Goal: Task Accomplishment & Management: Manage account settings

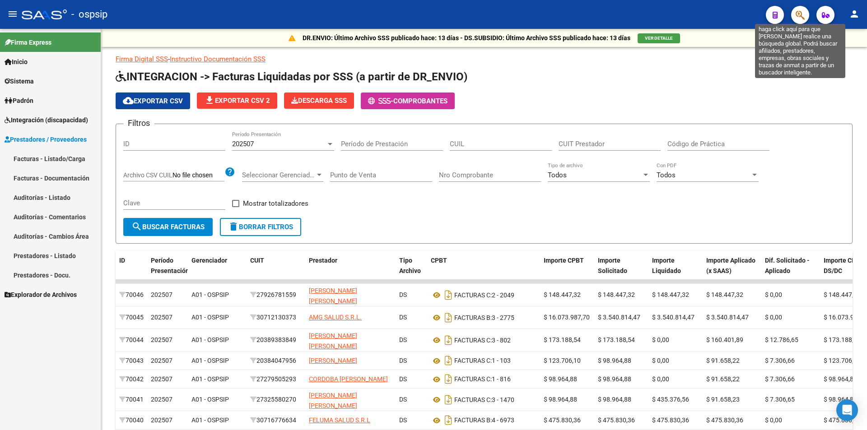
click at [799, 15] on icon "button" at bounding box center [800, 15] width 9 height 10
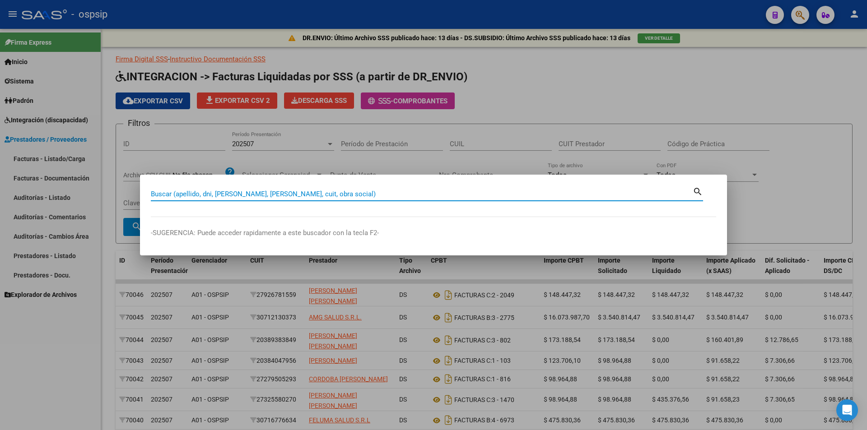
paste input "27547923591"
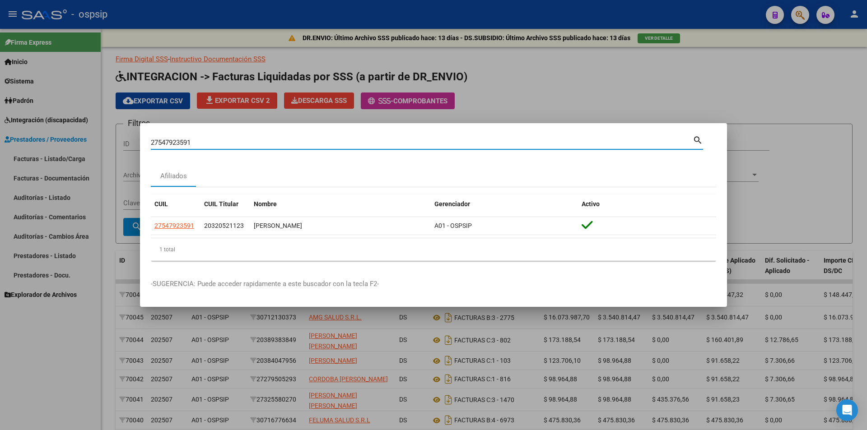
drag, startPoint x: 210, startPoint y: 143, endPoint x: 82, endPoint y: 137, distance: 128.0
click at [82, 137] on div "27547923591 Buscar (apellido, dni, cuil, nro traspaso, cuit, obra social) searc…" at bounding box center [433, 215] width 867 height 430
paste input "64951019"
drag, startPoint x: 202, startPoint y: 141, endPoint x: 56, endPoint y: 138, distance: 146.4
click at [56, 138] on div "27564951019 Buscar (apellido, dni, cuil, nro traspaso, cuit, obra social) searc…" at bounding box center [433, 215] width 867 height 430
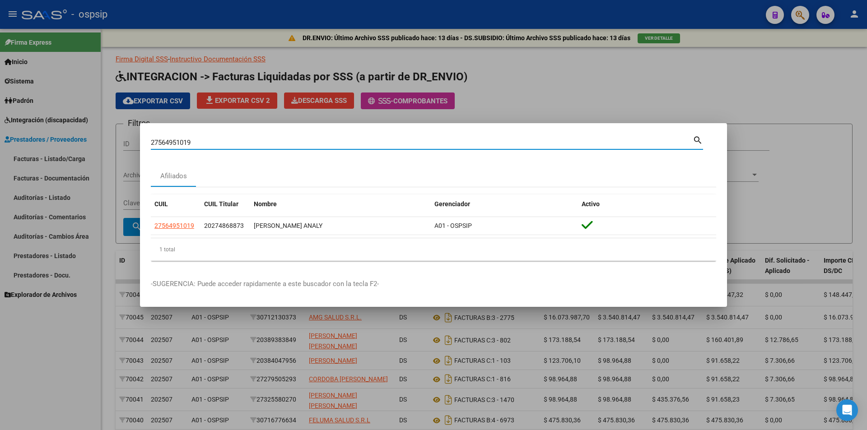
paste input "0556067652"
drag, startPoint x: 189, startPoint y: 138, endPoint x: 137, endPoint y: 138, distance: 51.5
click at [137, 138] on div "20556067652 Buscar (apellido, dni, cuil, nro traspaso, cuit, obra social) searc…" at bounding box center [433, 215] width 867 height 430
paste input "7529853829"
drag, startPoint x: 206, startPoint y: 142, endPoint x: 92, endPoint y: 142, distance: 114.3
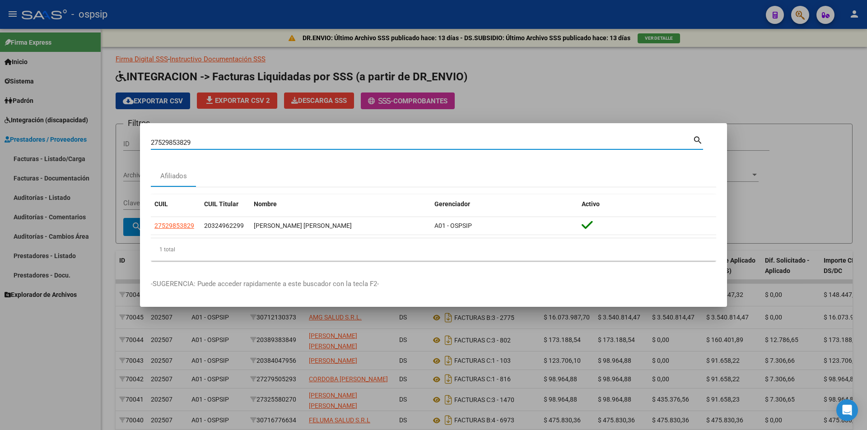
click at [93, 142] on div "27529853829 Buscar (apellido, dni, cuil, nro traspaso, cuit, obra social) searc…" at bounding box center [433, 215] width 867 height 430
paste input "1713254"
type input "27517132549"
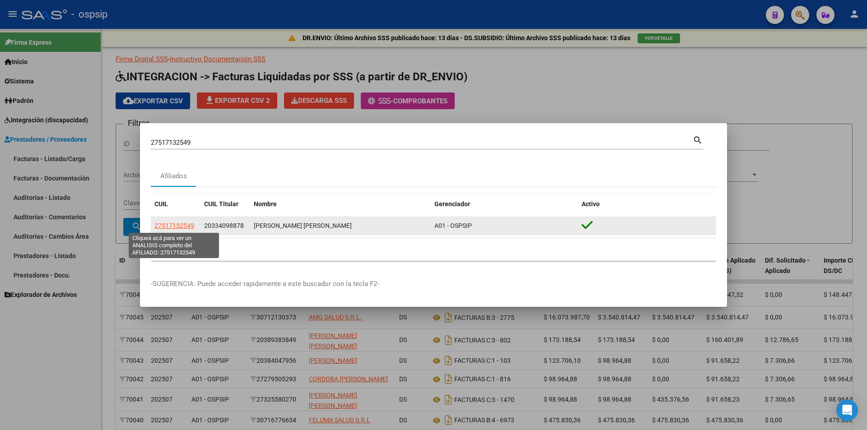
click at [179, 228] on span "27517132549" at bounding box center [174, 225] width 40 height 7
type textarea "27517132549"
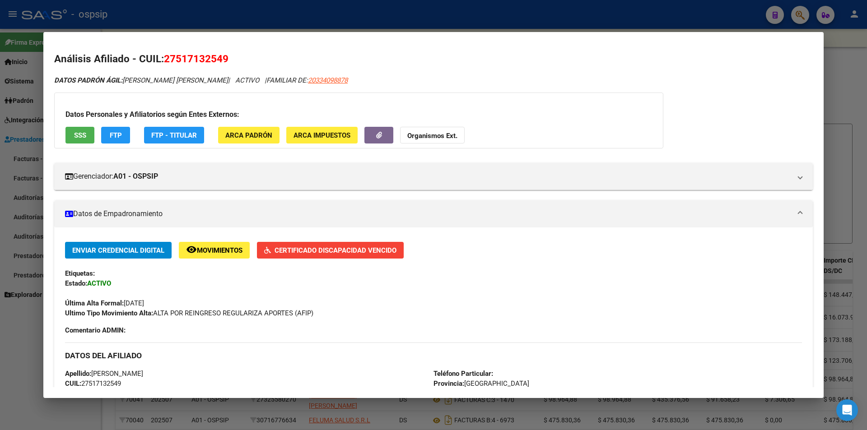
click at [207, 19] on div at bounding box center [433, 215] width 867 height 430
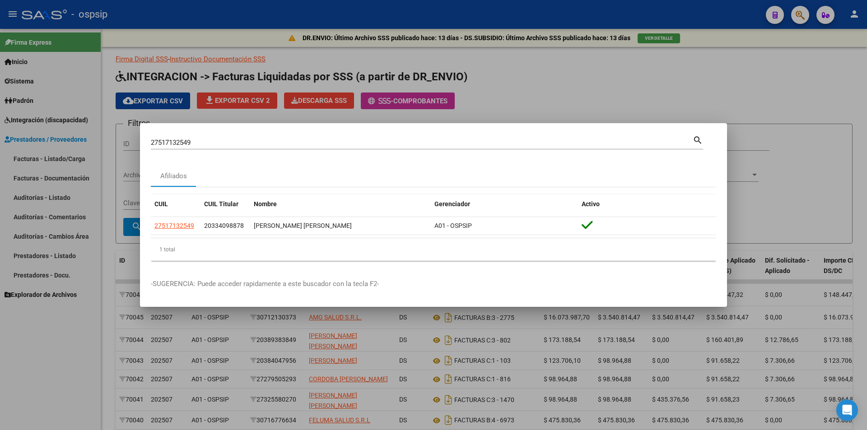
click at [207, 19] on div at bounding box center [433, 215] width 867 height 430
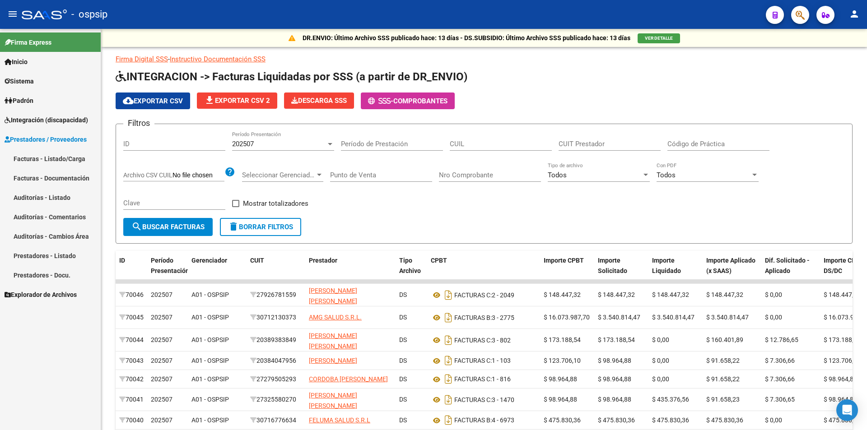
click at [805, 16] on button "button" at bounding box center [800, 15] width 18 height 18
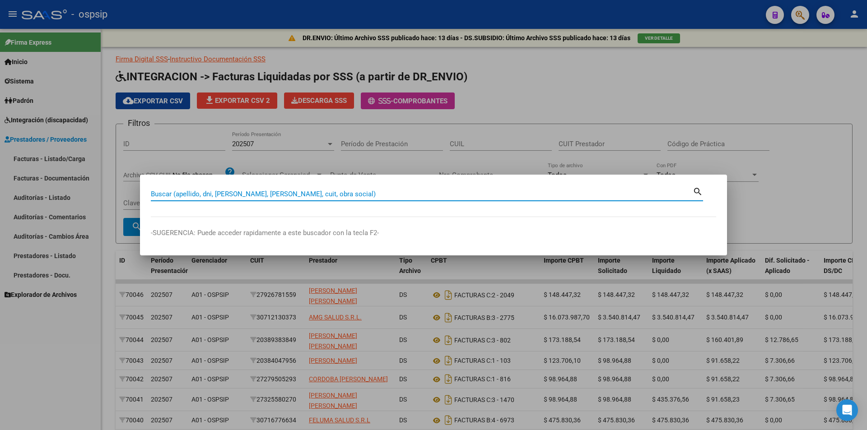
paste input "23530873749"
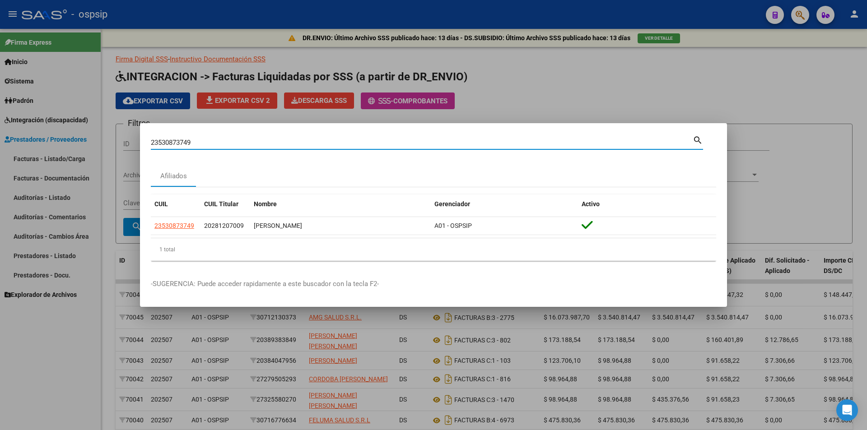
drag, startPoint x: 195, startPoint y: 143, endPoint x: 117, endPoint y: 135, distance: 78.1
click at [117, 135] on div "23530873749 Buscar (apellido, dni, cuil, nro traspaso, cuit, obra social) searc…" at bounding box center [433, 215] width 867 height 430
paste input "7362982303"
drag, startPoint x: 215, startPoint y: 144, endPoint x: 117, endPoint y: 135, distance: 98.9
click at [120, 134] on div "27362982303 Buscar (apellido, dni, cuil, nro traspaso, cuit, obra social) searc…" at bounding box center [433, 215] width 867 height 430
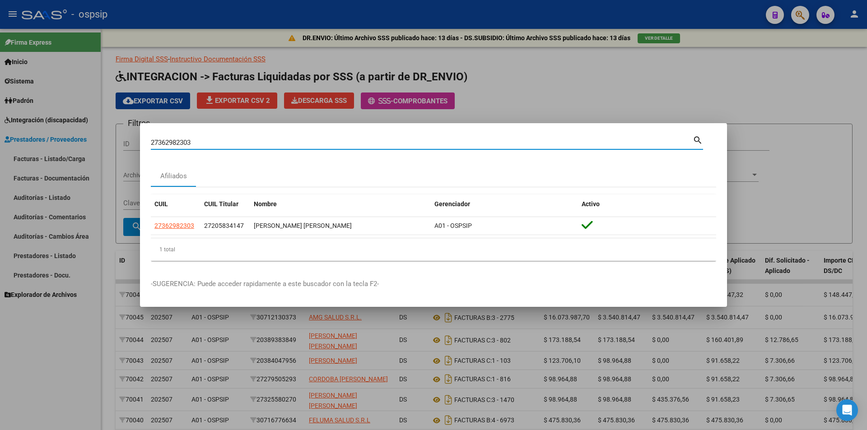
paste input "0584622750"
drag, startPoint x: 156, startPoint y: 135, endPoint x: 130, endPoint y: 133, distance: 26.3
click at [132, 133] on div "20584622750 Buscar (apellido, dni, cuil, nro traspaso, cuit, obra social) searc…" at bounding box center [433, 215] width 867 height 430
paste input "7546707186"
drag, startPoint x: 206, startPoint y: 145, endPoint x: 119, endPoint y: 140, distance: 87.3
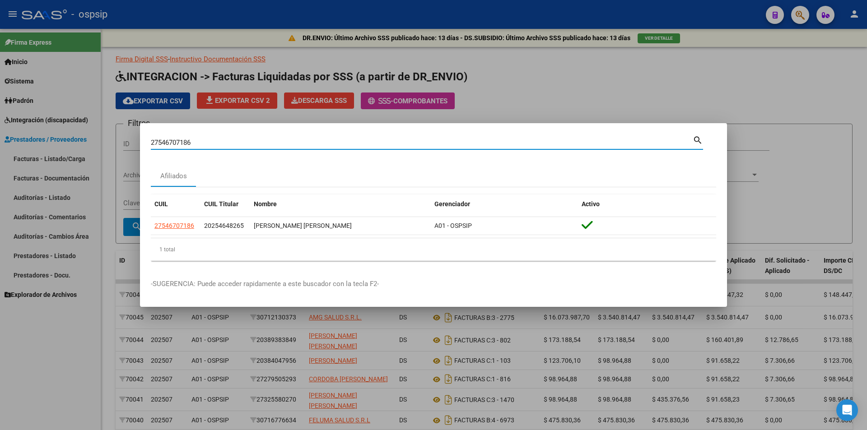
click at [119, 140] on div "27546707186 Buscar (apellido, dni, cuil, nro traspaso, cuit, obra social) searc…" at bounding box center [433, 215] width 867 height 430
paste input "0505826877"
drag, startPoint x: 210, startPoint y: 145, endPoint x: 111, endPoint y: 144, distance: 98.9
click at [111, 144] on div "20505826877 Buscar (apellido, dni, cuil, nro traspaso, cuit, obra social) searc…" at bounding box center [433, 215] width 867 height 430
paste input "426744032"
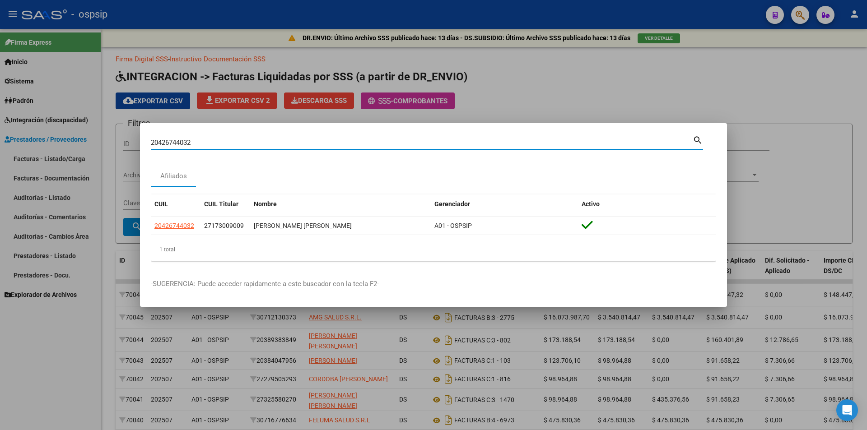
drag, startPoint x: 171, startPoint y: 144, endPoint x: 122, endPoint y: 144, distance: 48.8
click at [122, 144] on div "20426744032 Buscar (apellido, dni, cuil, nro traspaso, cuit, obra social) searc…" at bounding box center [433, 215] width 867 height 430
paste input "55581009"
drag, startPoint x: 225, startPoint y: 141, endPoint x: 97, endPoint y: 144, distance: 128.3
click at [97, 144] on div "20555810092 Buscar (apellido, dni, cuil, nro traspaso, cuit, obra social) searc…" at bounding box center [433, 215] width 867 height 430
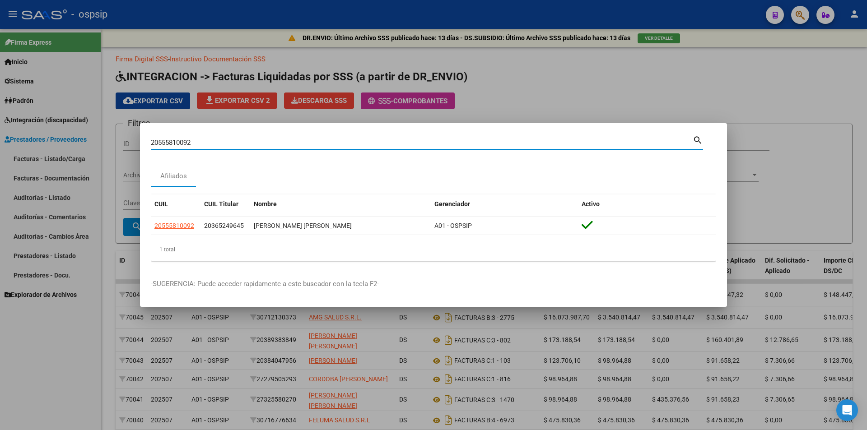
paste input "7547944181"
drag, startPoint x: 201, startPoint y: 145, endPoint x: 130, endPoint y: 139, distance: 71.6
click at [130, 139] on div "27547944181 Buscar (apellido, dni, cuil, nro traspaso, cuit, obra social) searc…" at bounding box center [433, 215] width 867 height 430
paste input "68350494"
drag, startPoint x: 228, startPoint y: 142, endPoint x: 127, endPoint y: 143, distance: 100.7
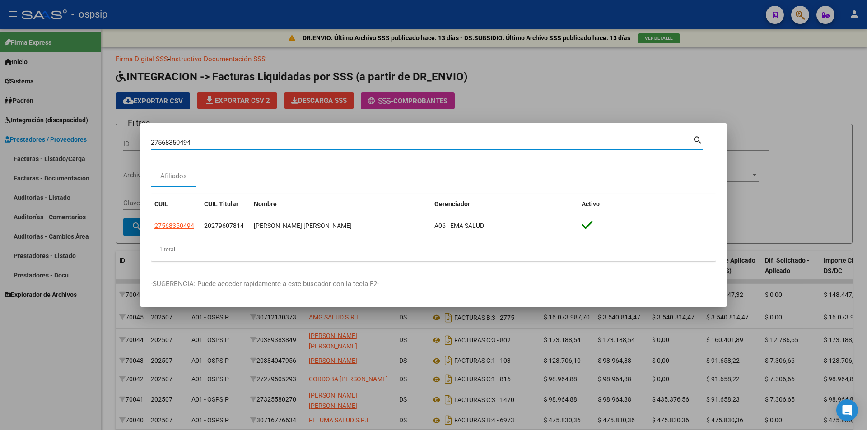
click at [127, 143] on div "27568350494 Buscar (apellido, dni, cuil, nro traspaso, cuit, obra social) searc…" at bounding box center [433, 215] width 867 height 430
paste input "0449179510"
drag, startPoint x: 193, startPoint y: 144, endPoint x: 100, endPoint y: 132, distance: 93.8
click at [100, 132] on div "20449179510 Buscar (apellido, dni, cuil, nro traspaso, cuit, obra social) searc…" at bounding box center [433, 215] width 867 height 430
paste input "7550716475"
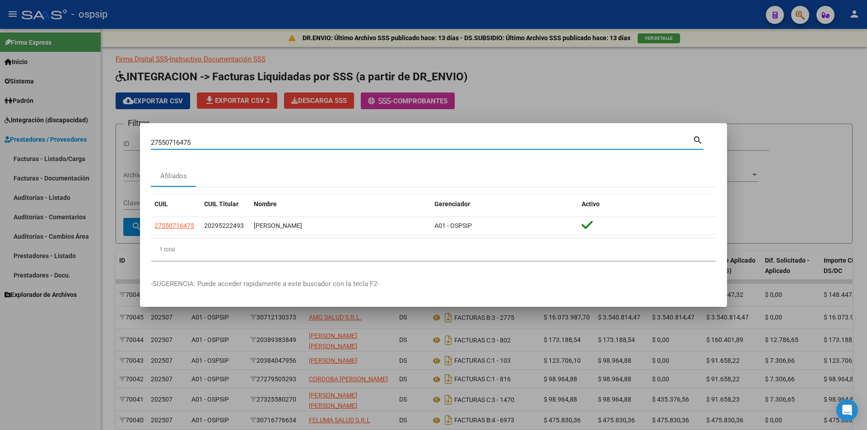
drag, startPoint x: 130, startPoint y: 136, endPoint x: 111, endPoint y: 138, distance: 18.6
click at [113, 137] on div "27550716475 Buscar (apellido, dni, cuil, nro traspaso, cuit, obra social) searc…" at bounding box center [433, 215] width 867 height 430
paste input "29801578"
drag, startPoint x: 171, startPoint y: 136, endPoint x: 85, endPoint y: 135, distance: 85.8
click at [85, 135] on div "27529801578 Buscar (apellido, dni, cuil, nro traspaso, cuit, obra social) searc…" at bounding box center [433, 215] width 867 height 430
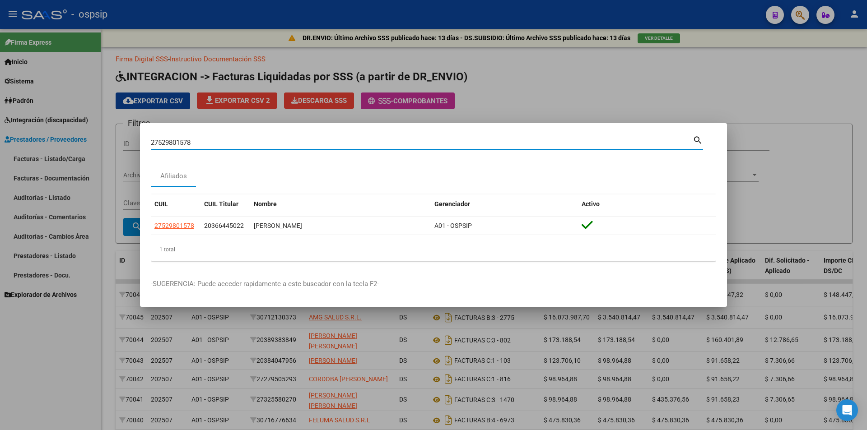
paste input "35591925"
drag, startPoint x: 212, startPoint y: 146, endPoint x: 137, endPoint y: 143, distance: 75.0
click at [137, 143] on div "27535591925 Buscar (apellido, dni, cuil, nro traspaso, cuit, obra social) searc…" at bounding box center [433, 215] width 867 height 430
paste input "86178313"
drag, startPoint x: 208, startPoint y: 144, endPoint x: 24, endPoint y: 144, distance: 183.8
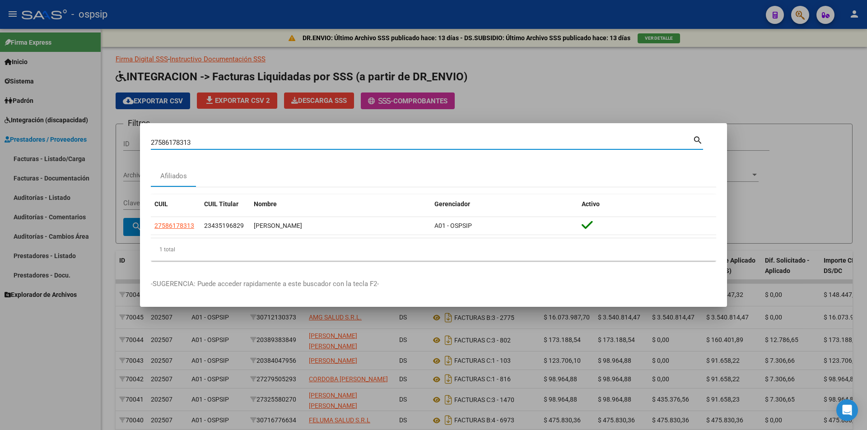
click at [24, 144] on div "27586178313 Buscar (apellido, dni, cuil, nro traspaso, cuit, obra social) searc…" at bounding box center [433, 215] width 867 height 430
paste input "04872564"
drag, startPoint x: 196, startPoint y: 140, endPoint x: 110, endPoint y: 131, distance: 86.4
click at [110, 131] on div "20487256413 Buscar (apellido, dni, cuil, nro traspaso, cuit, obra social) searc…" at bounding box center [433, 215] width 867 height 430
paste input "574216762"
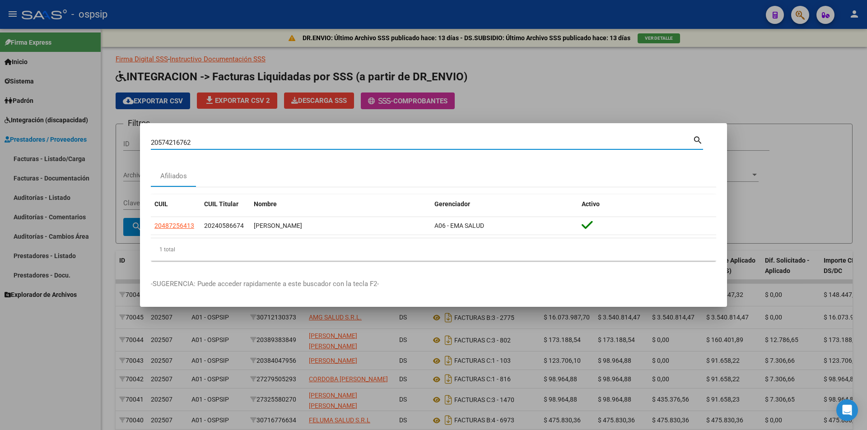
type input "20574216762"
click at [75, 323] on div at bounding box center [433, 215] width 867 height 430
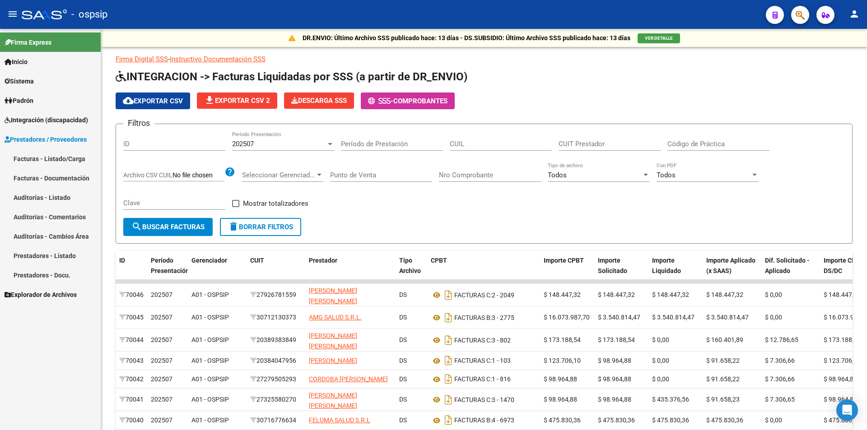
click at [59, 119] on span "Integración (discapacidad)" at bounding box center [47, 120] width 84 height 10
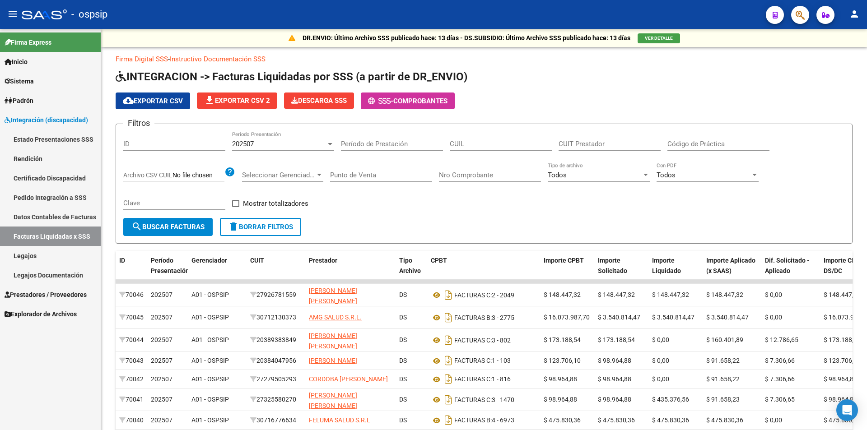
click at [39, 260] on link "Legajos" at bounding box center [50, 255] width 101 height 19
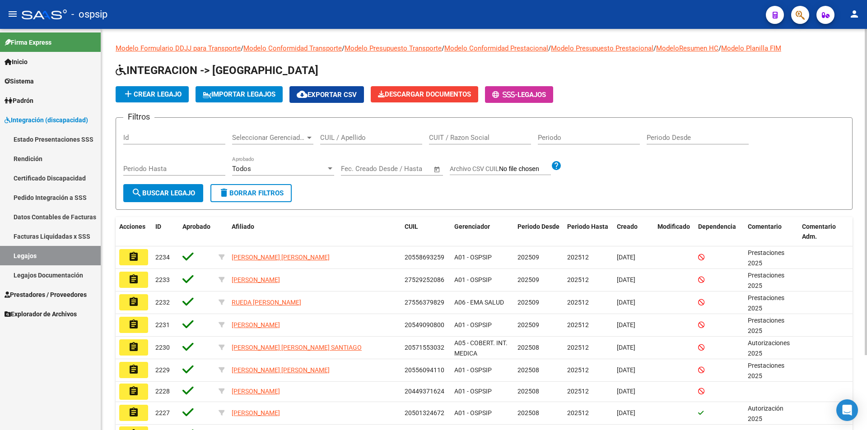
click at [347, 138] on input "CUIL / Apellido" at bounding box center [371, 138] width 102 height 8
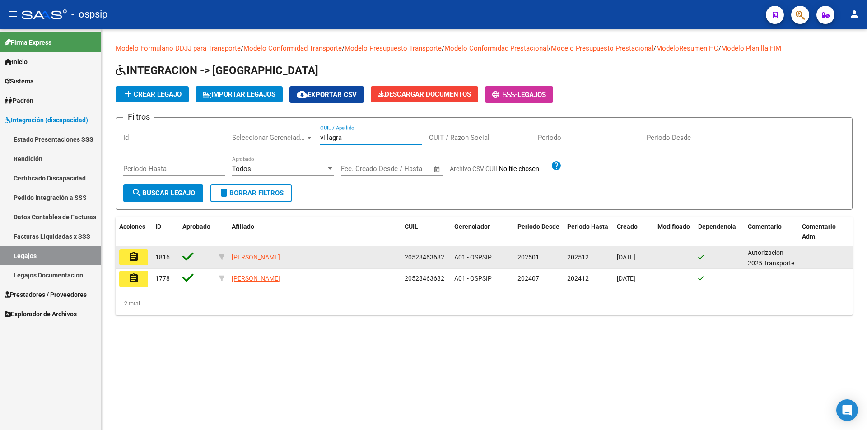
type input "villagra"
click at [133, 258] on button "assignment" at bounding box center [133, 257] width 29 height 16
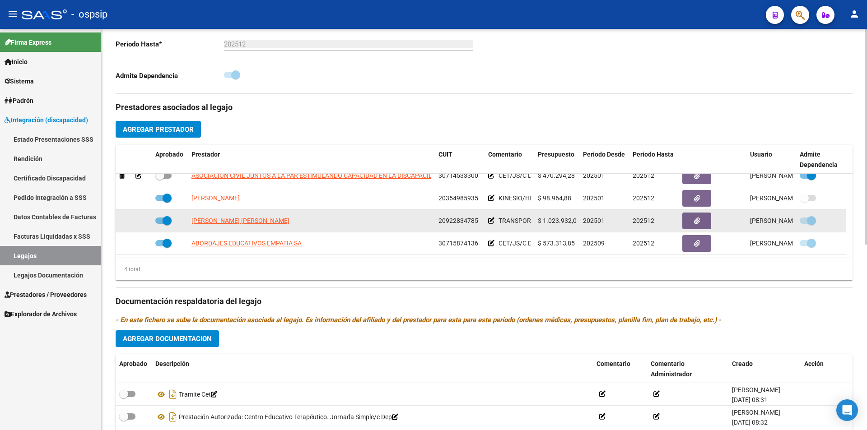
scroll to position [271, 0]
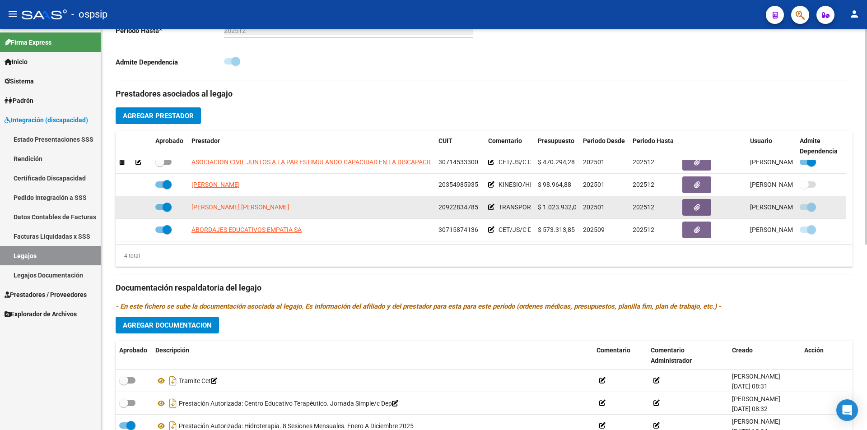
click at [248, 206] on span "[PERSON_NAME] [PERSON_NAME]" at bounding box center [241, 207] width 98 height 7
type textarea "20922834785"
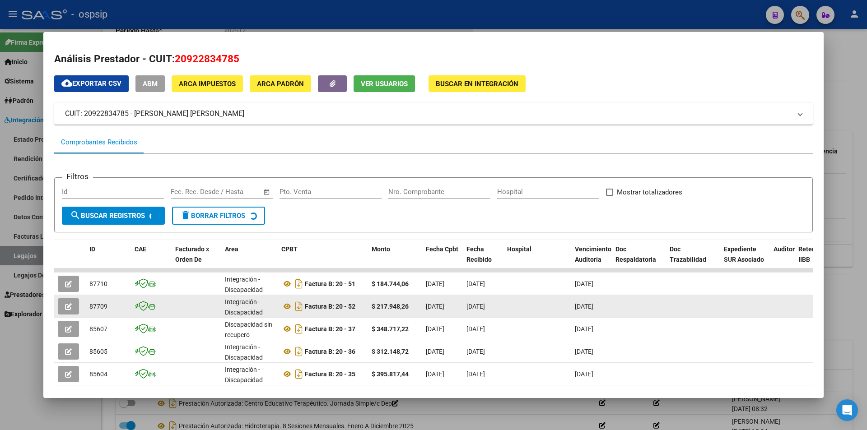
click at [72, 311] on button "button" at bounding box center [68, 307] width 21 height 16
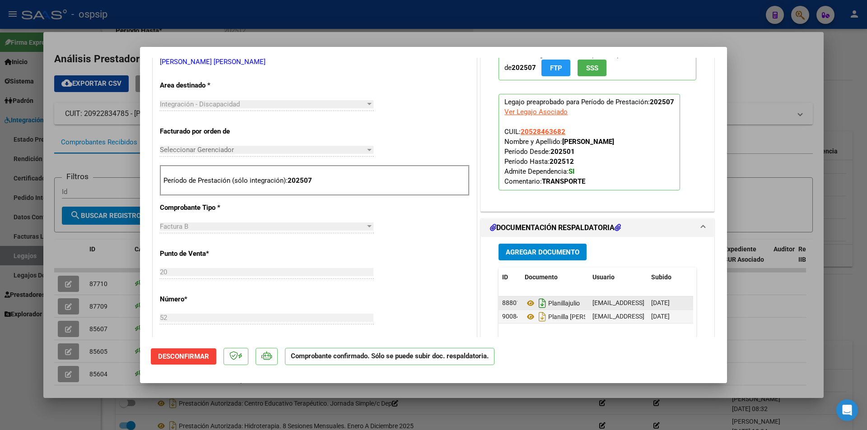
scroll to position [181, 0]
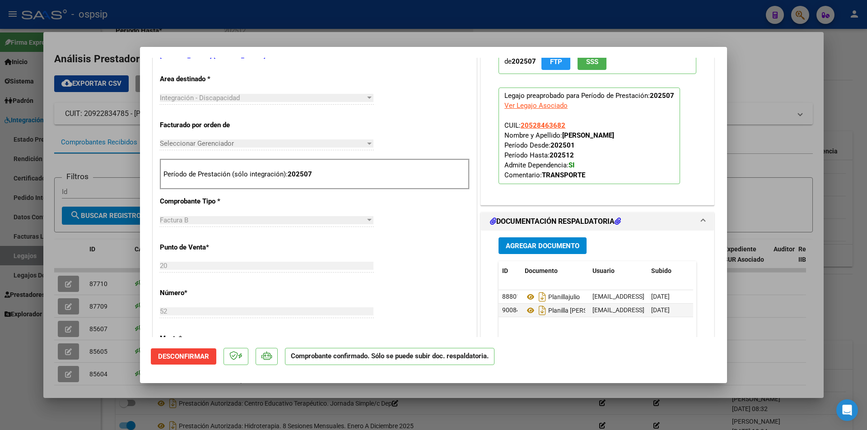
click at [112, 250] on div at bounding box center [433, 215] width 867 height 430
type input "$ 0,00"
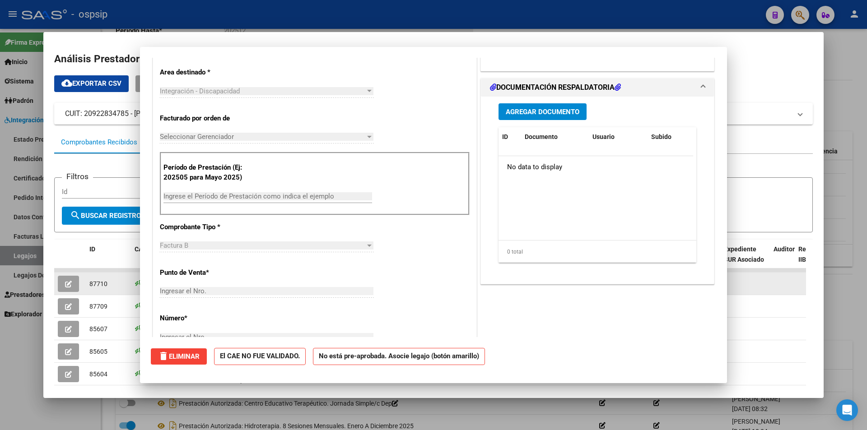
scroll to position [0, 0]
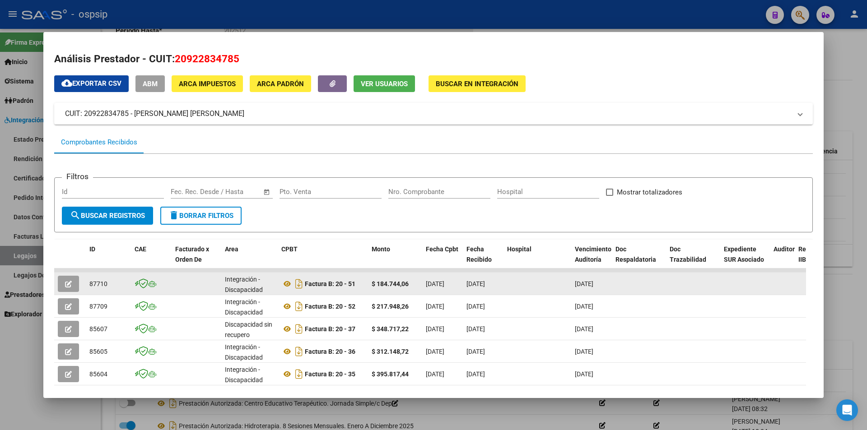
click at [65, 288] on icon "button" at bounding box center [68, 284] width 7 height 7
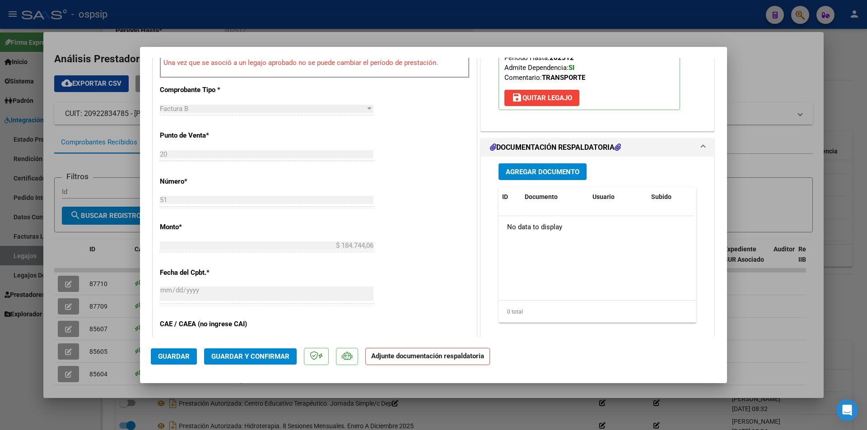
scroll to position [361, 0]
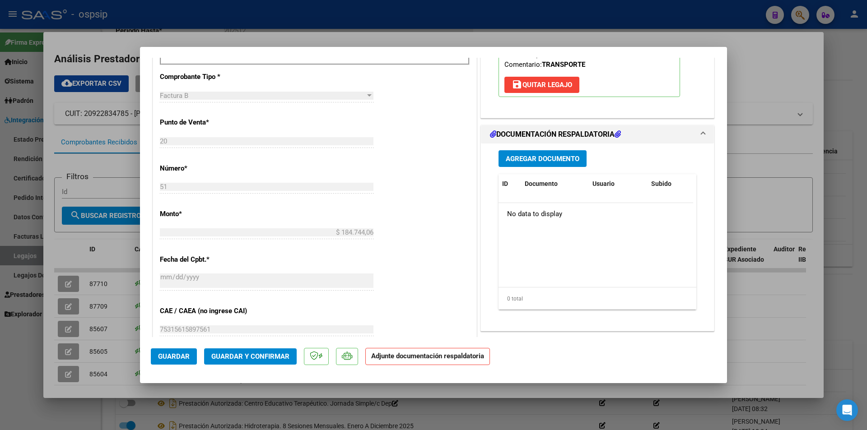
click at [51, 308] on div at bounding box center [433, 215] width 867 height 430
type input "$ 0,00"
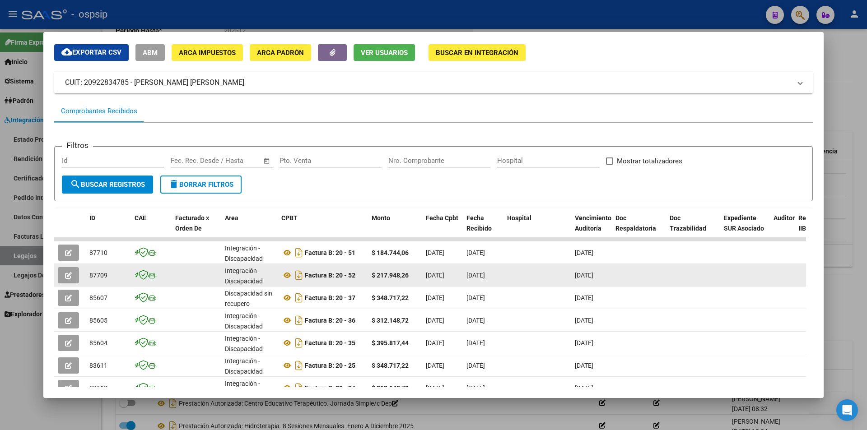
scroll to position [45, 0]
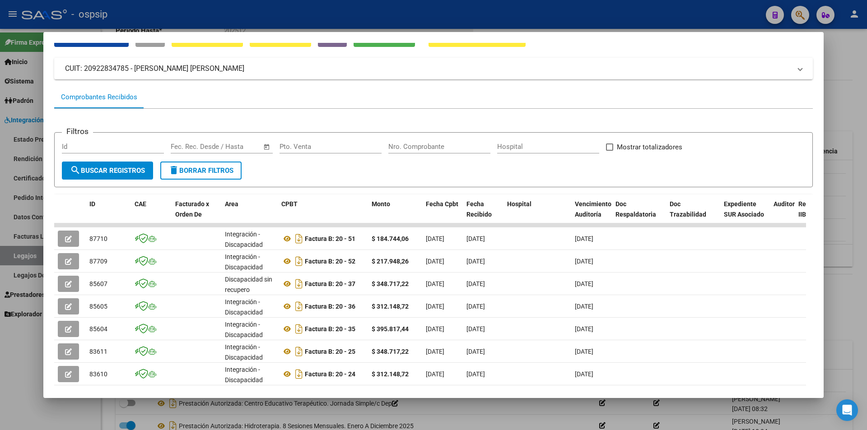
click at [19, 381] on div at bounding box center [433, 215] width 867 height 430
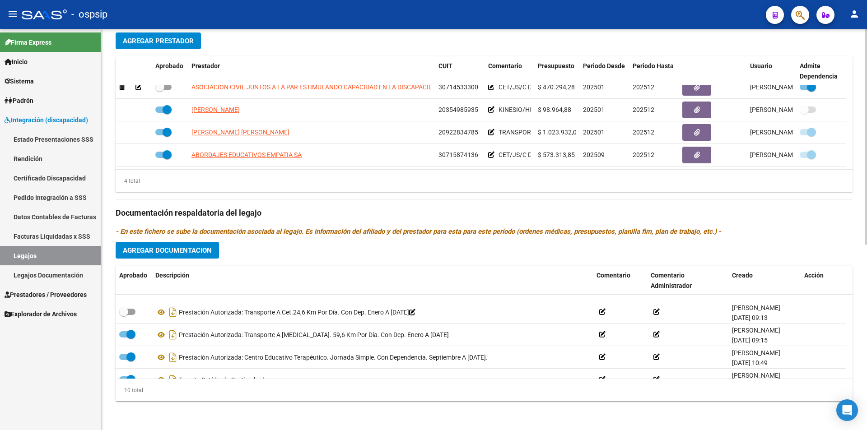
scroll to position [145, 0]
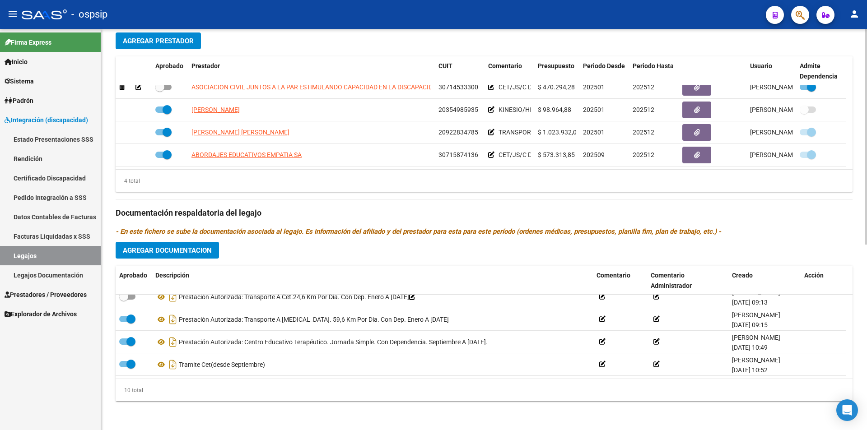
click at [535, 424] on div "arrow_back Editar 1816 save Guardar cambios Legajo de Integración Modelo Formul…" at bounding box center [484, 57] width 766 height 748
click at [68, 294] on span "Prestadores / Proveedores" at bounding box center [46, 295] width 82 height 10
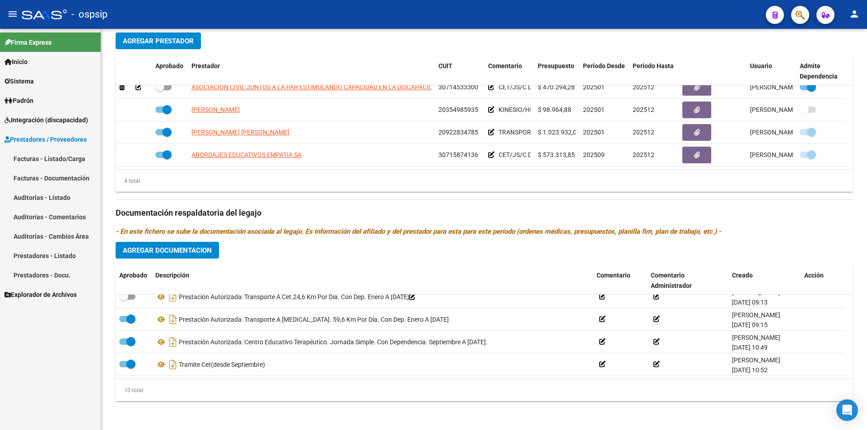
click at [38, 161] on link "Facturas - Listado/Carga" at bounding box center [50, 158] width 101 height 19
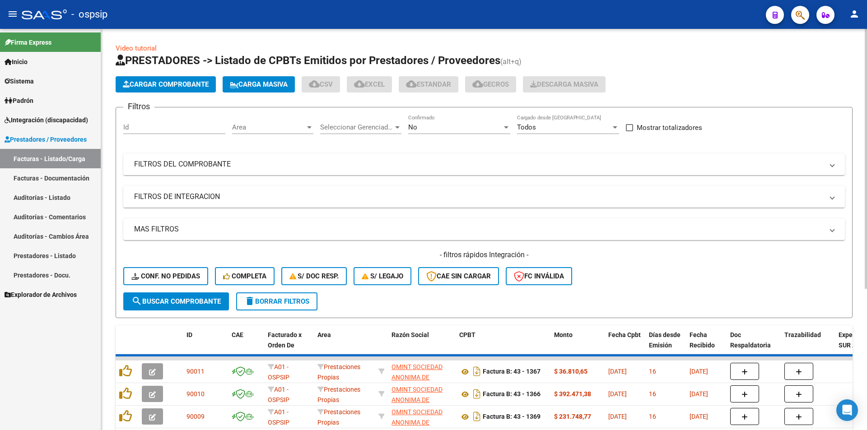
click at [414, 129] on span "No" at bounding box center [412, 127] width 9 height 8
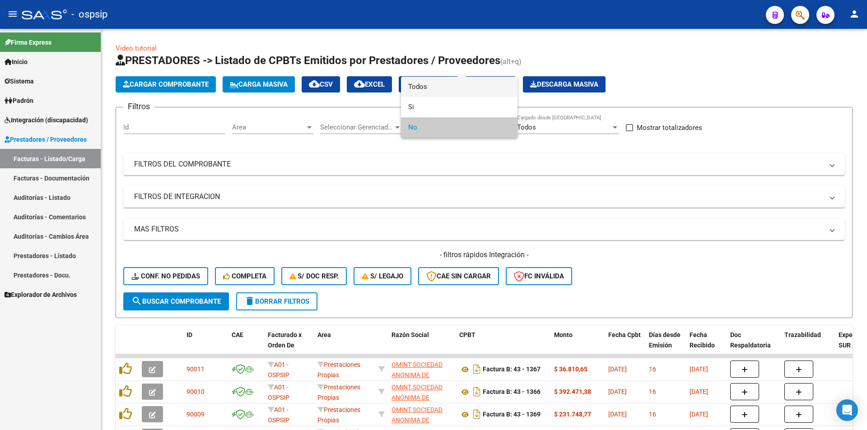
click at [421, 92] on span "Todos" at bounding box center [459, 87] width 102 height 20
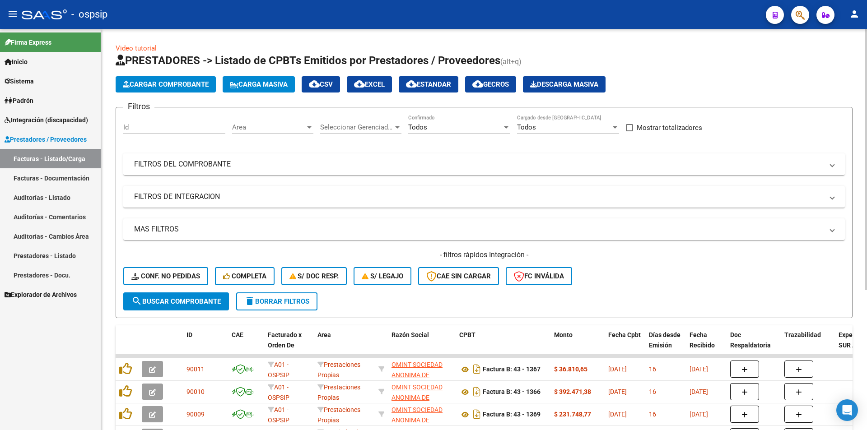
drag, startPoint x: 243, startPoint y: 169, endPoint x: 218, endPoint y: 191, distance: 33.3
click at [243, 168] on mat-panel-title "FILTROS DEL COMPROBANTE" at bounding box center [478, 164] width 689 height 10
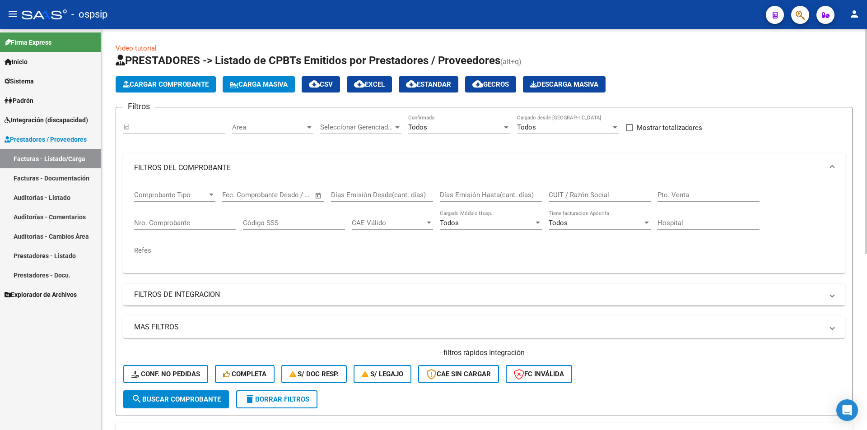
click at [187, 228] on div "Nro. Comprobante" at bounding box center [185, 219] width 102 height 19
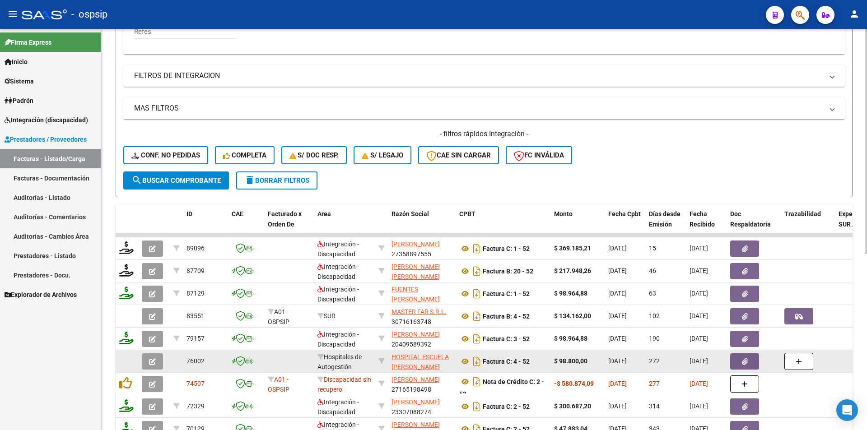
scroll to position [226, 0]
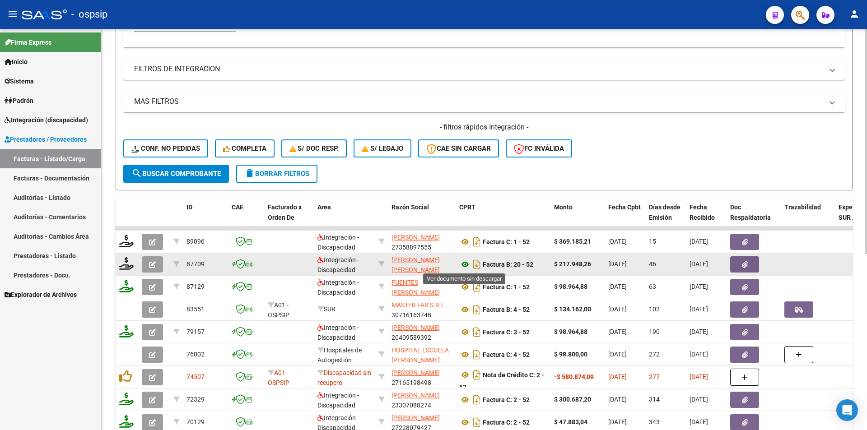
click at [465, 264] on icon at bounding box center [465, 264] width 12 height 11
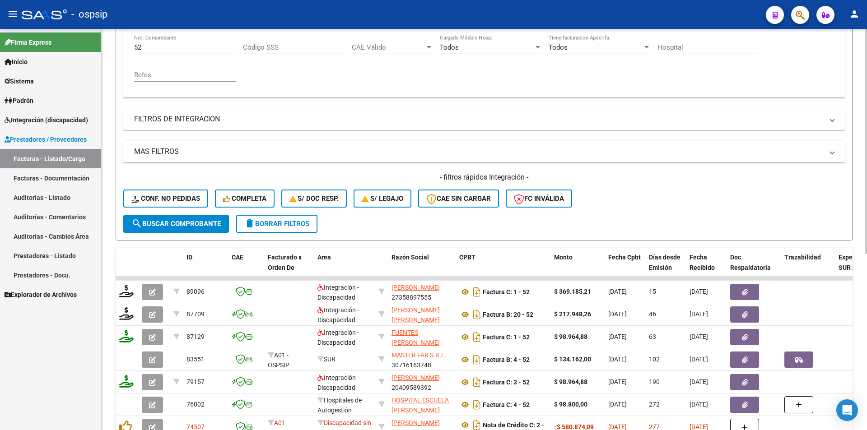
scroll to position [90, 0]
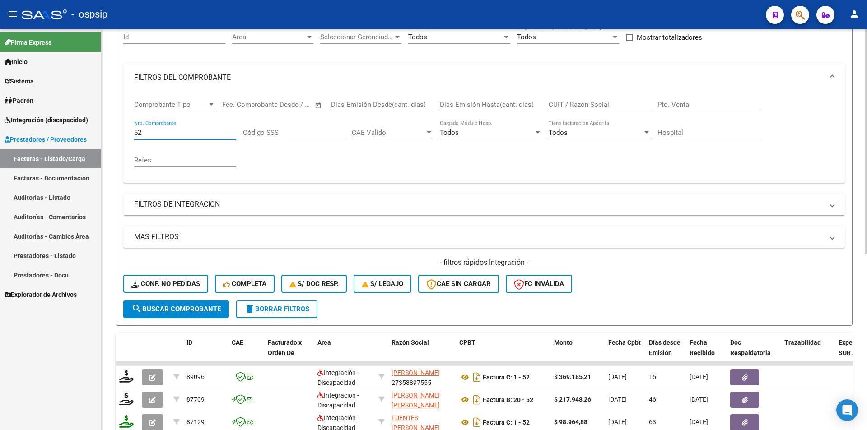
drag, startPoint x: 158, startPoint y: 134, endPoint x: 115, endPoint y: 136, distance: 42.9
click at [115, 136] on div "Video tutorial PRESTADORES -> Listado de CPBTs Emitidos por Prestadores / Prove…" at bounding box center [484, 293] width 766 height 708
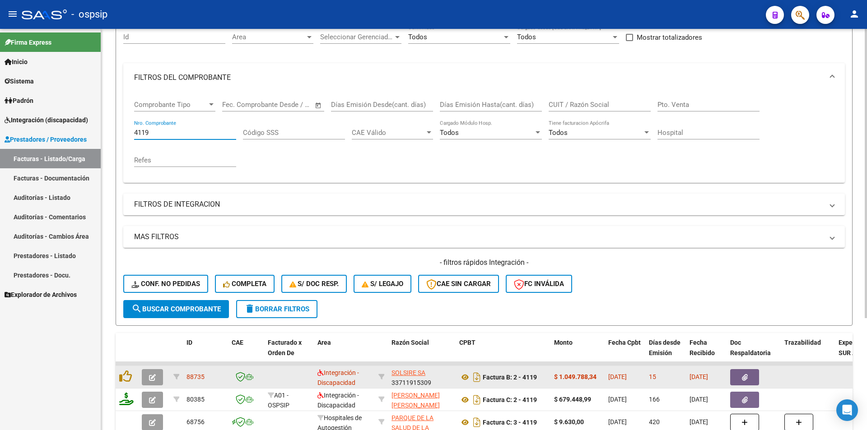
type input "4119"
click at [154, 378] on icon "button" at bounding box center [152, 377] width 7 height 7
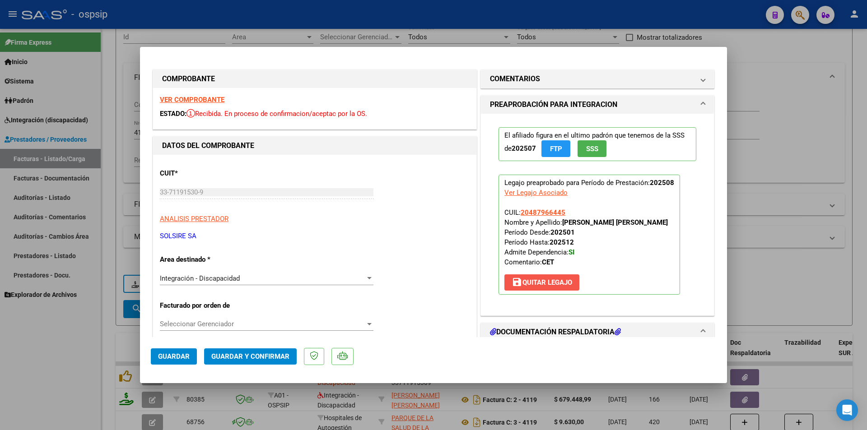
click at [548, 289] on button "save [PERSON_NAME]" at bounding box center [542, 283] width 75 height 16
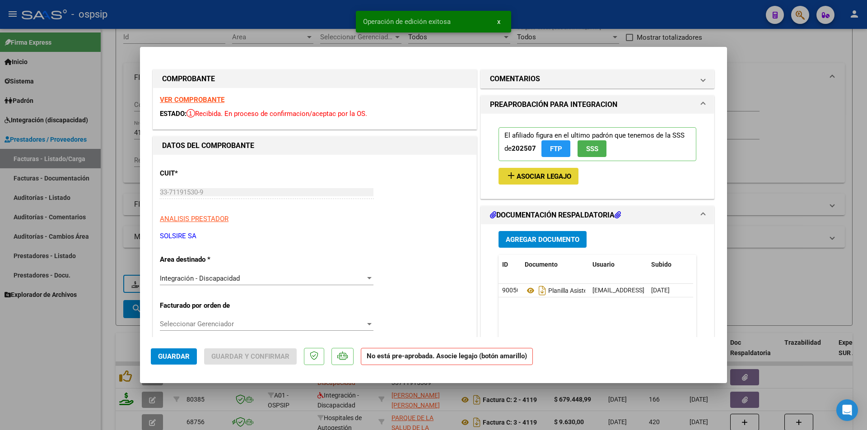
click at [529, 178] on span "Asociar Legajo" at bounding box center [544, 177] width 55 height 8
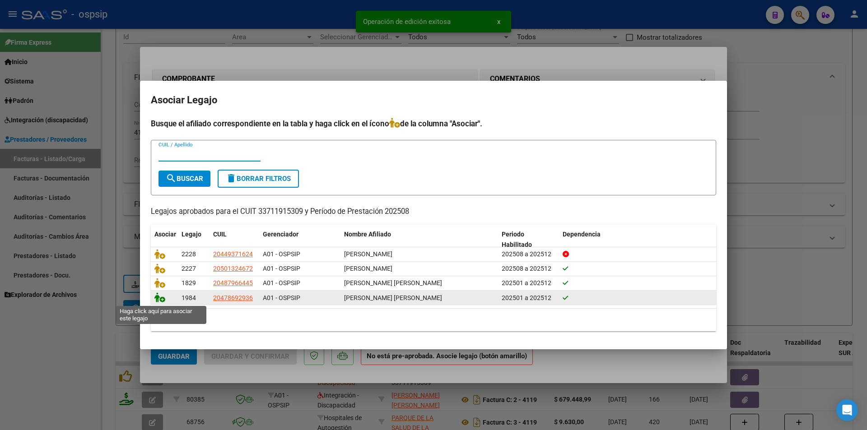
click at [159, 301] on icon at bounding box center [159, 298] width 11 height 10
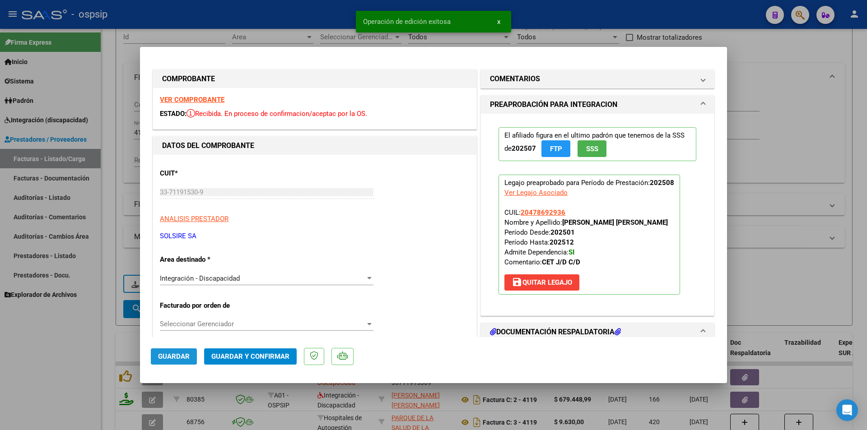
click at [187, 359] on span "Guardar" at bounding box center [174, 357] width 32 height 8
click at [56, 362] on div at bounding box center [433, 215] width 867 height 430
type input "$ 0,00"
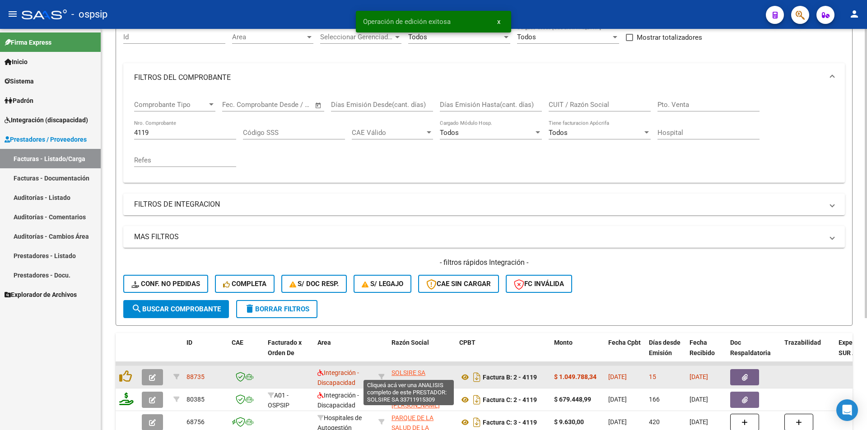
click at [407, 373] on span "SOLSIRE SA" at bounding box center [409, 372] width 34 height 7
type textarea "33711915309"
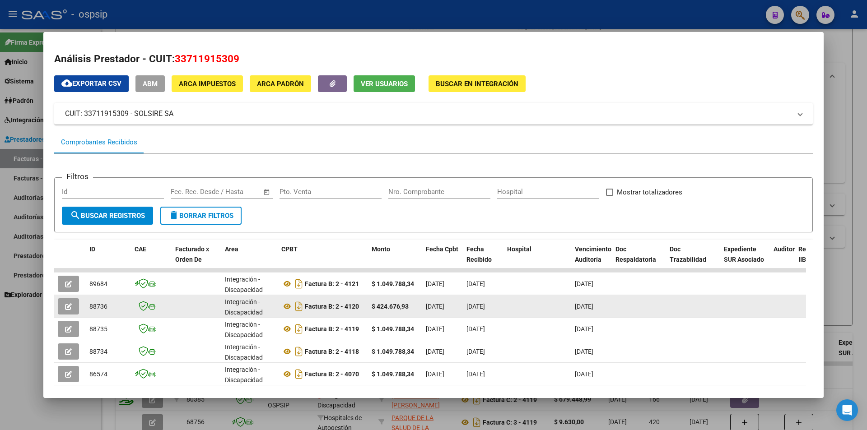
click at [70, 308] on icon "button" at bounding box center [68, 307] width 7 height 7
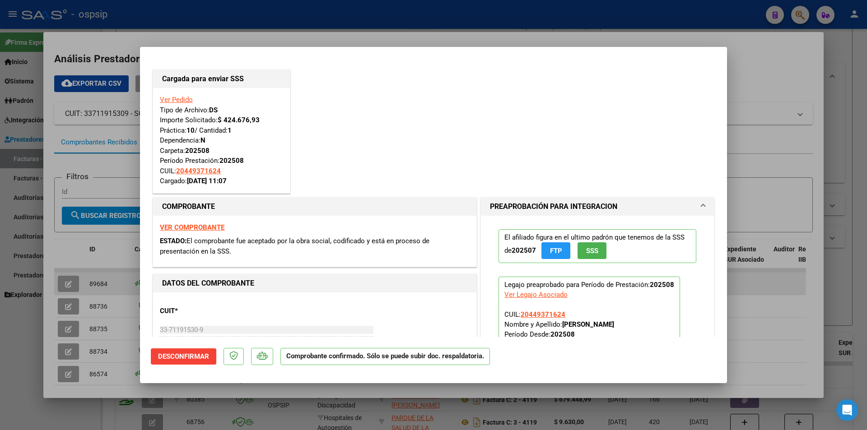
drag, startPoint x: 47, startPoint y: 307, endPoint x: 58, endPoint y: 273, distance: 35.3
click at [48, 304] on div at bounding box center [433, 215] width 867 height 430
type input "$ 0,00"
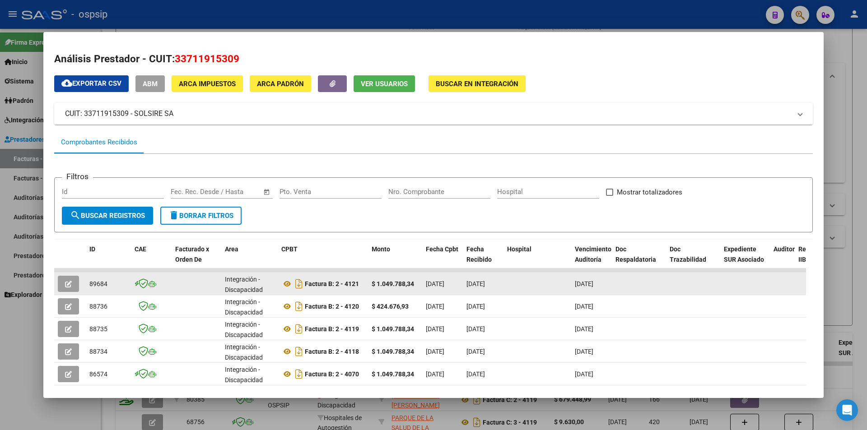
click at [68, 278] on button "button" at bounding box center [68, 284] width 21 height 16
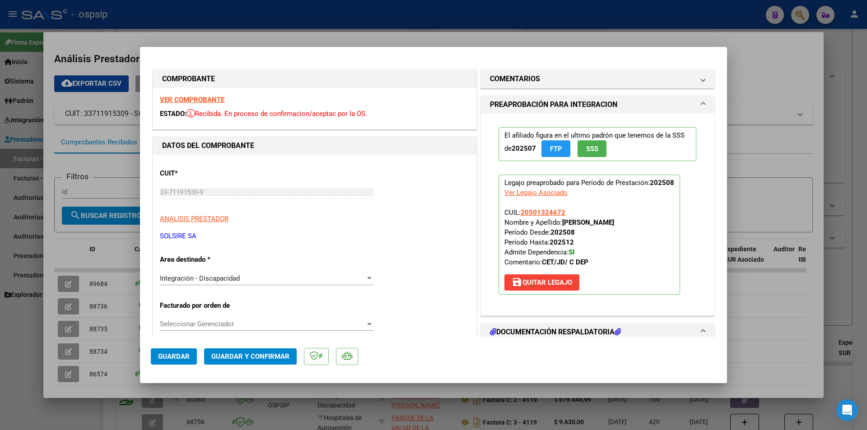
click at [47, 345] on div at bounding box center [433, 215] width 867 height 430
type input "$ 0,00"
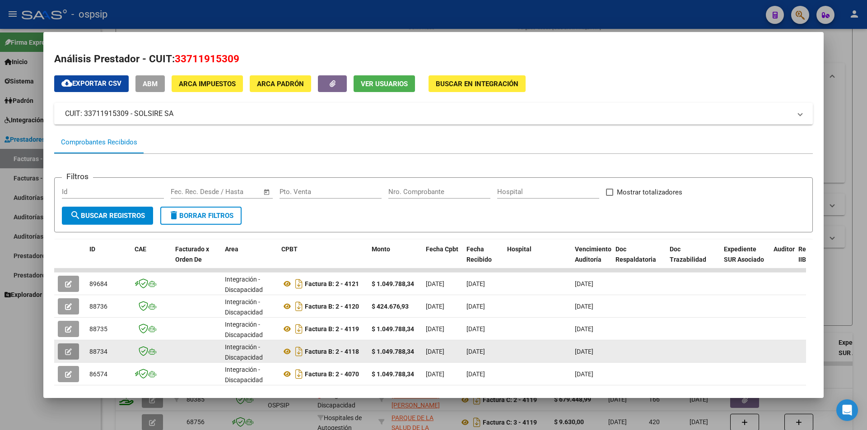
click at [65, 355] on icon "button" at bounding box center [68, 352] width 7 height 7
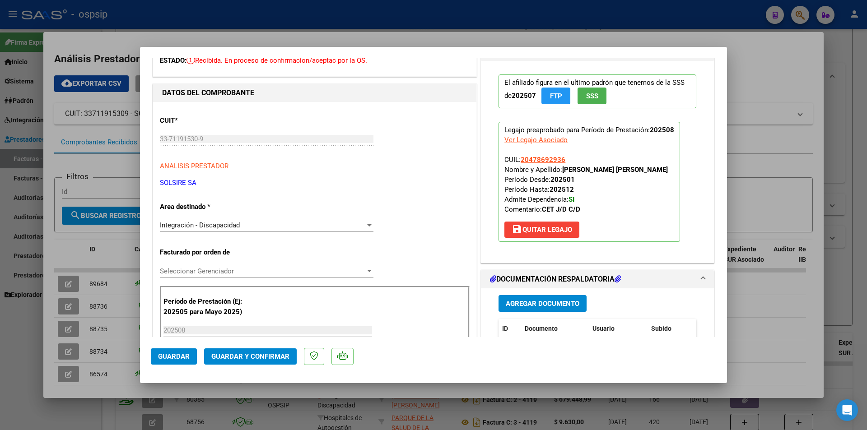
scroll to position [0, 0]
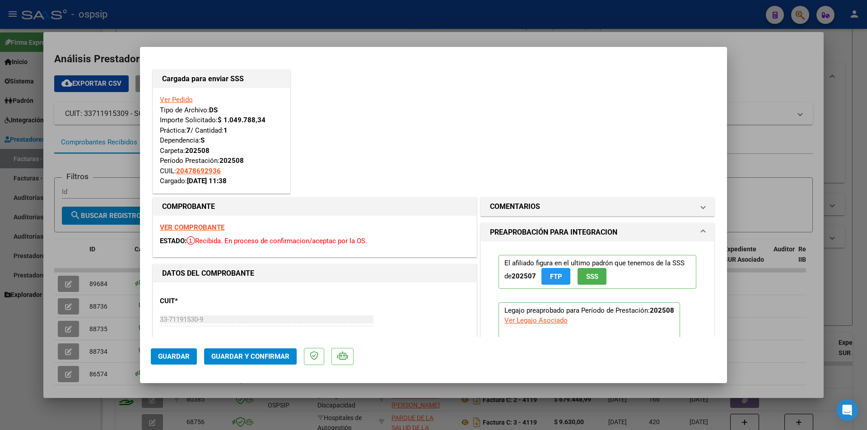
click at [181, 103] on link "Ver Pedido" at bounding box center [176, 100] width 33 height 8
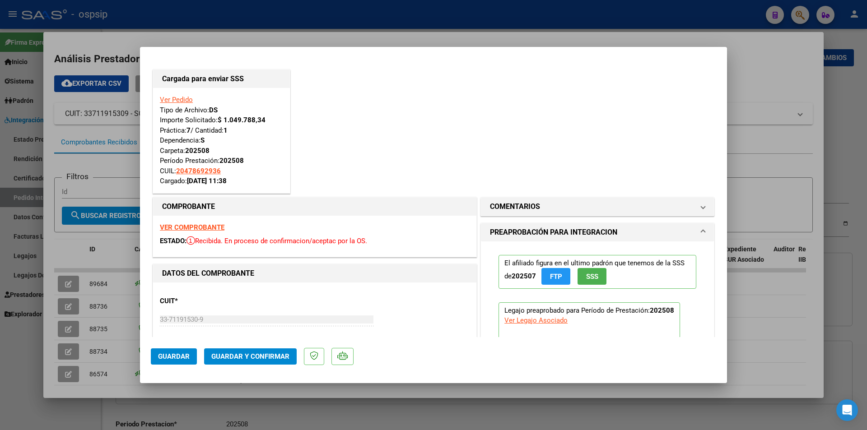
click at [13, 383] on div at bounding box center [433, 215] width 867 height 430
type input "$ 0,00"
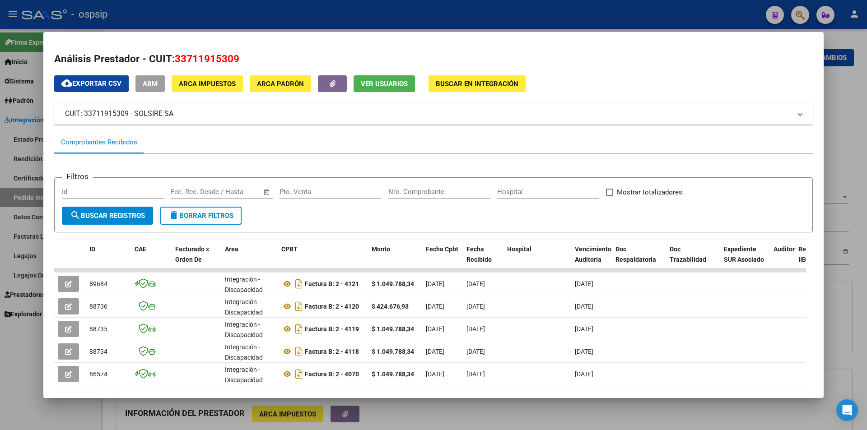
click at [221, 18] on div at bounding box center [433, 215] width 867 height 430
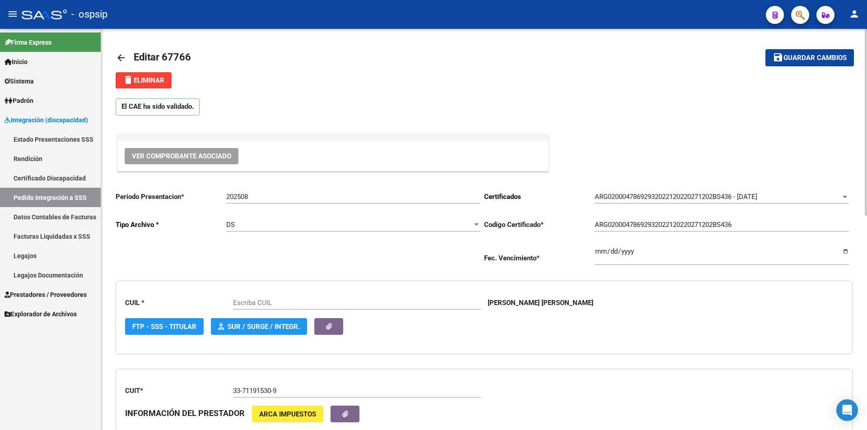
type input "20478692936"
click at [153, 79] on span "delete Eliminar" at bounding box center [144, 80] width 42 height 8
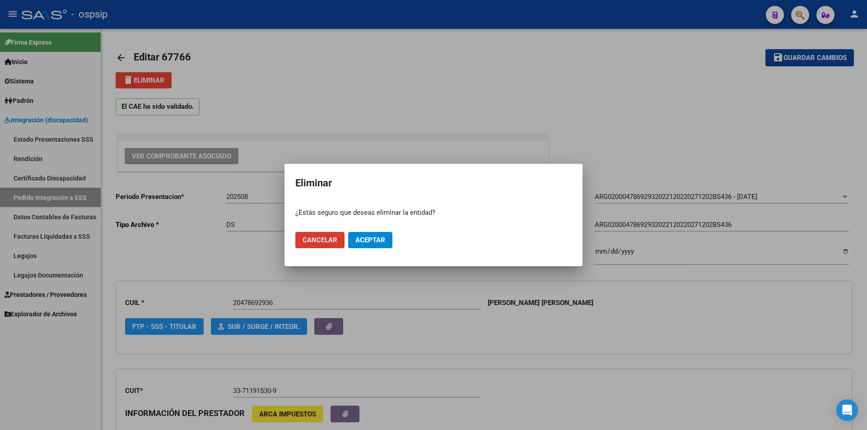
click at [374, 241] on span "Aceptar" at bounding box center [370, 240] width 30 height 8
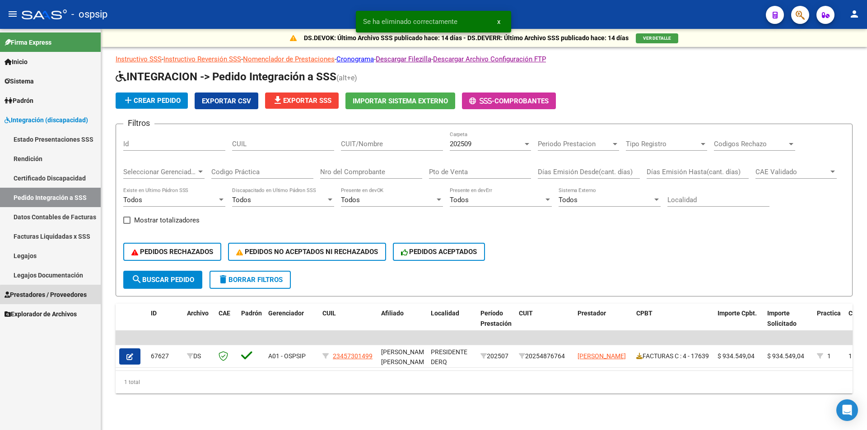
click at [60, 296] on span "Prestadores / Proveedores" at bounding box center [46, 295] width 82 height 10
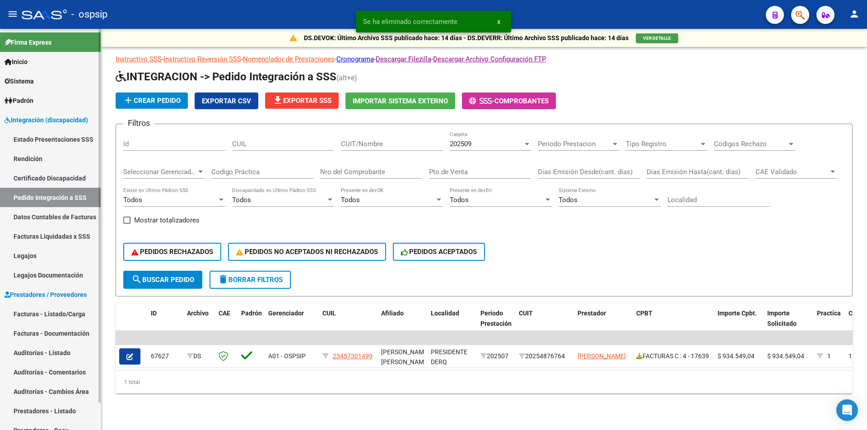
click at [62, 314] on link "Facturas - Listado/Carga" at bounding box center [50, 313] width 101 height 19
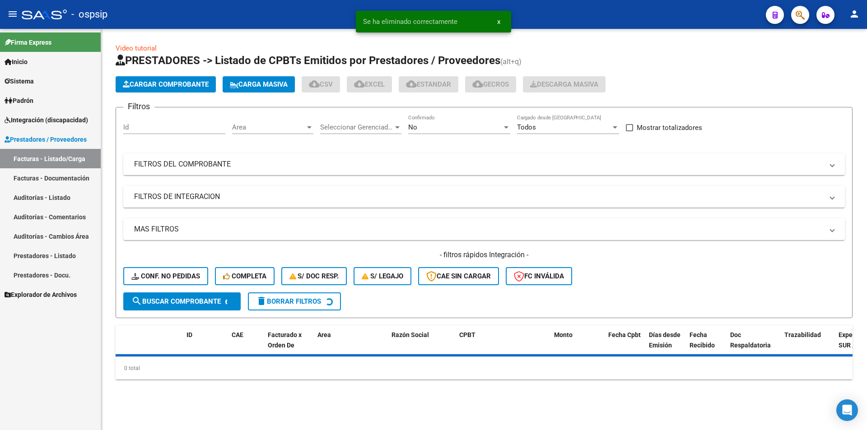
click at [440, 124] on div "No" at bounding box center [455, 127] width 94 height 8
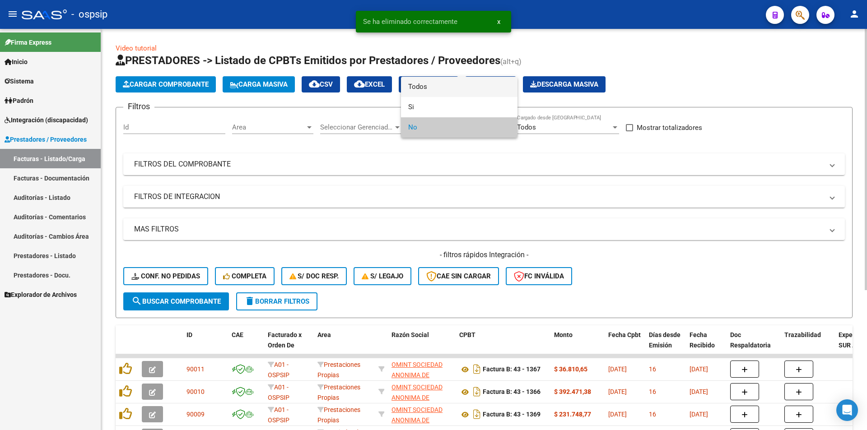
drag, startPoint x: 430, startPoint y: 90, endPoint x: 336, endPoint y: 136, distance: 104.0
click at [429, 89] on span "Todos" at bounding box center [459, 87] width 102 height 20
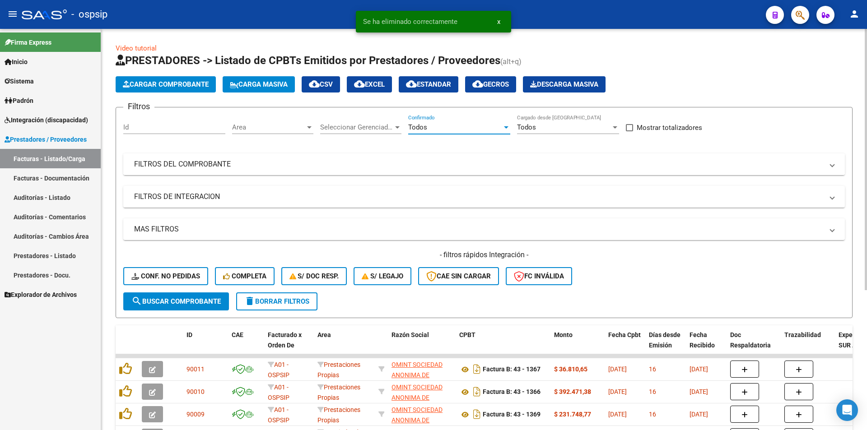
click at [228, 162] on mat-panel-title "FILTROS DEL COMPROBANTE" at bounding box center [478, 164] width 689 height 10
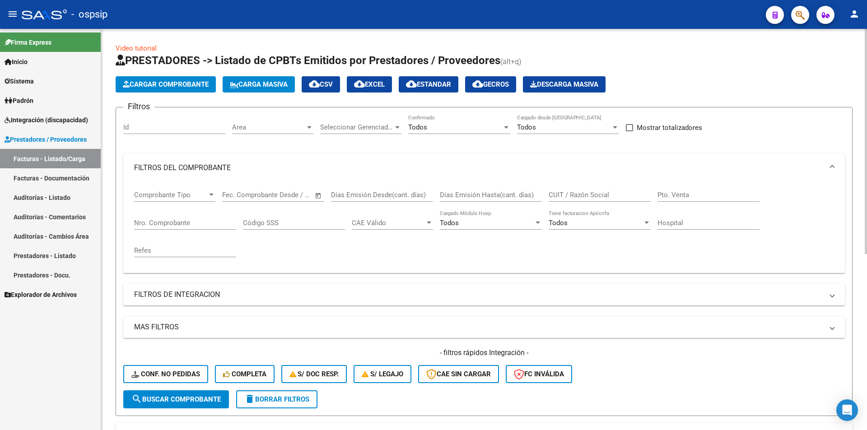
click at [169, 218] on div "Nro. Comprobante" at bounding box center [185, 219] width 102 height 19
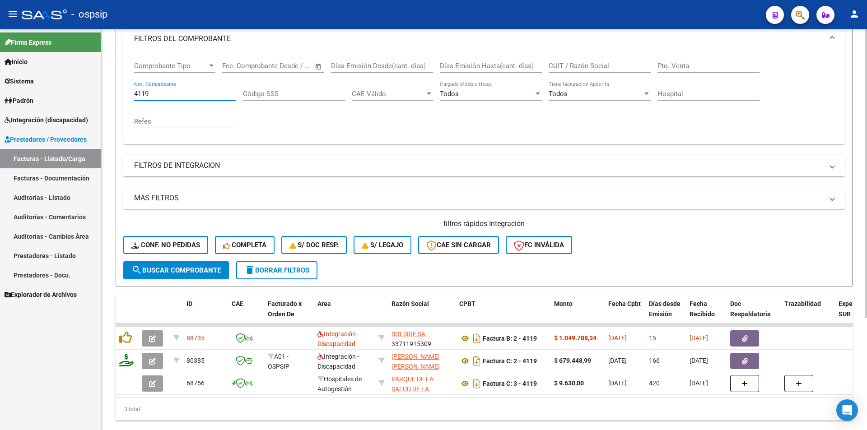
scroll to position [155, 0]
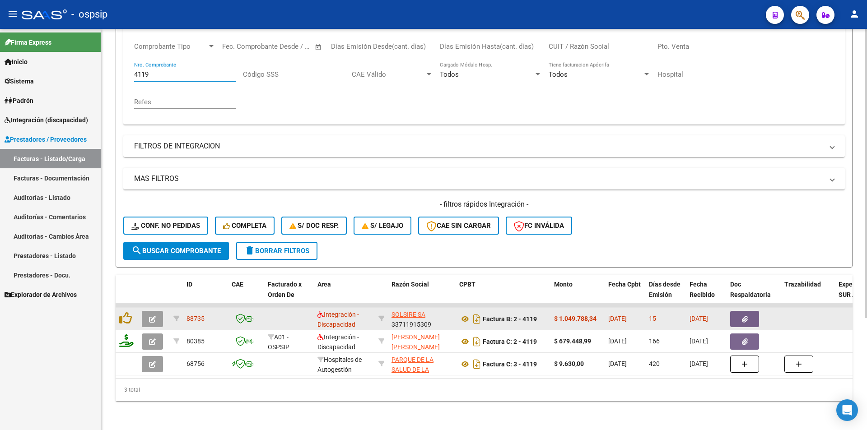
type input "4119"
click at [407, 311] on span "SOLSIRE SA" at bounding box center [409, 314] width 34 height 7
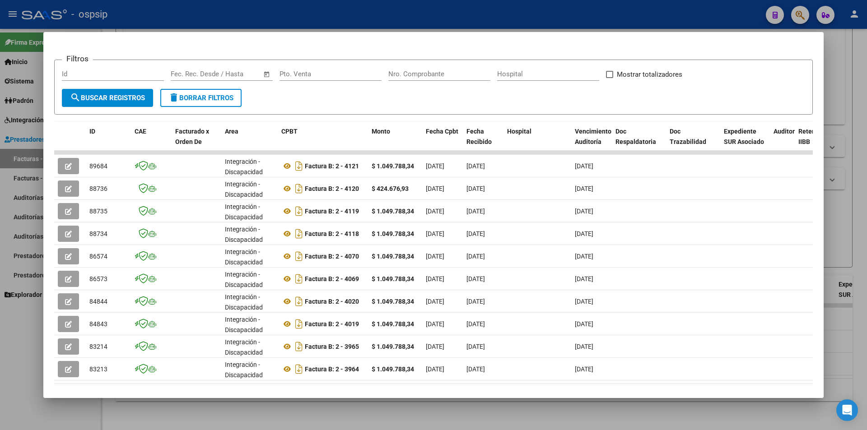
scroll to position [136, 0]
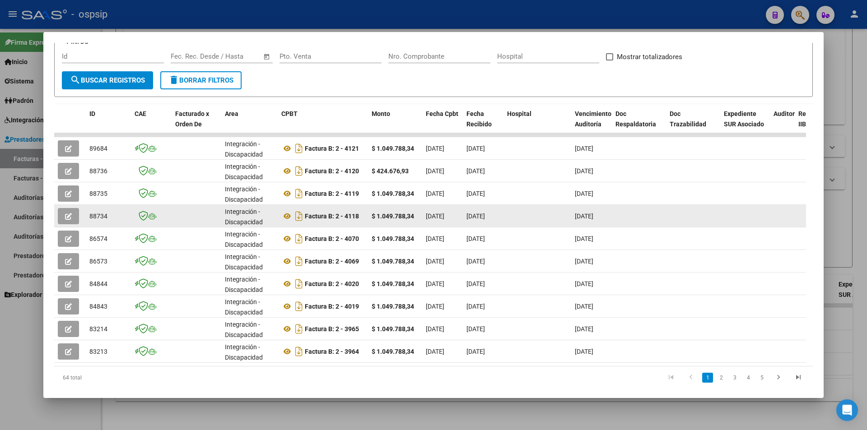
click at [75, 216] on button "button" at bounding box center [68, 216] width 21 height 16
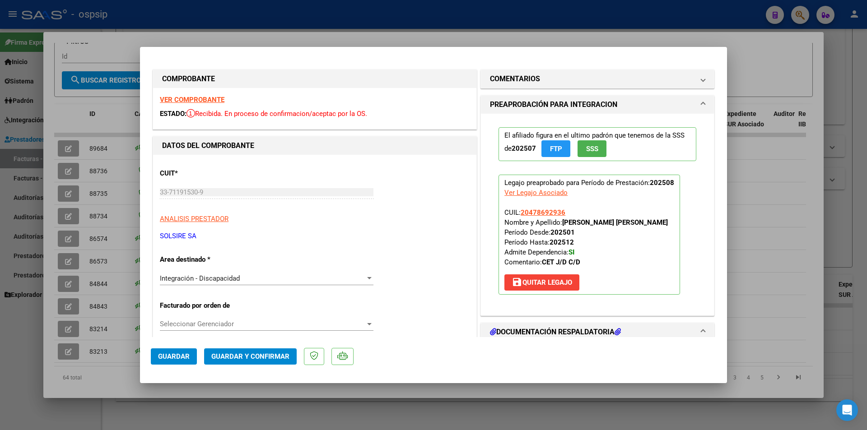
click at [178, 98] on strong "VER COMPROBANTE" at bounding box center [192, 100] width 65 height 8
click at [561, 286] on button "save [PERSON_NAME]" at bounding box center [542, 283] width 75 height 16
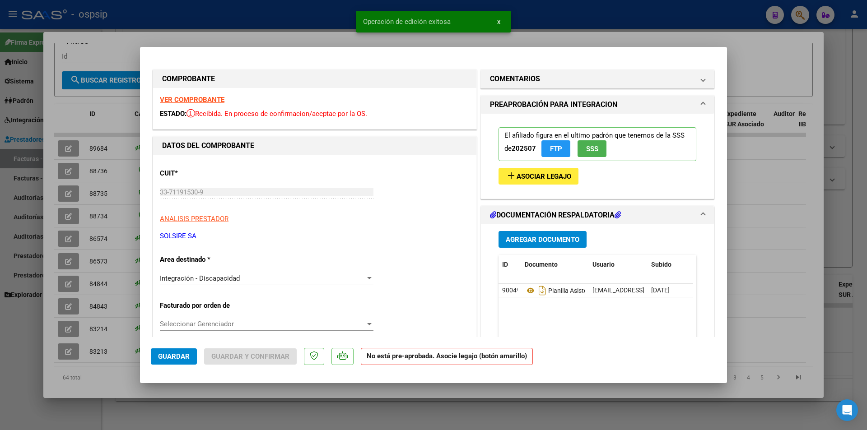
click at [547, 173] on span "Asociar Legajo" at bounding box center [544, 177] width 55 height 8
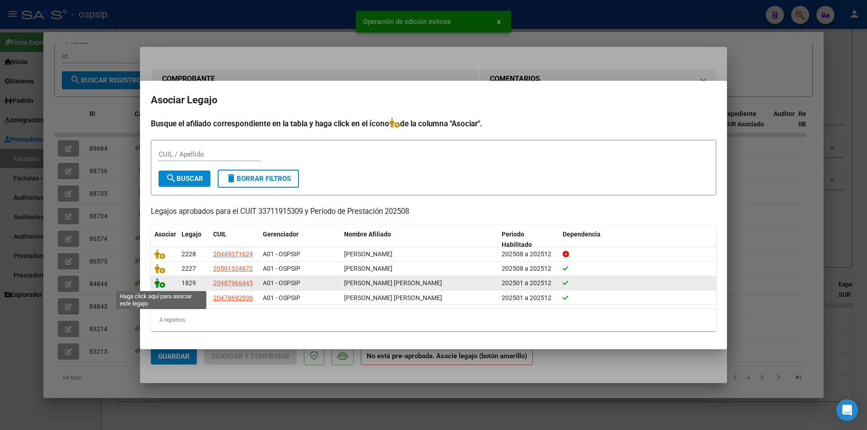
click at [159, 287] on icon at bounding box center [159, 283] width 11 height 10
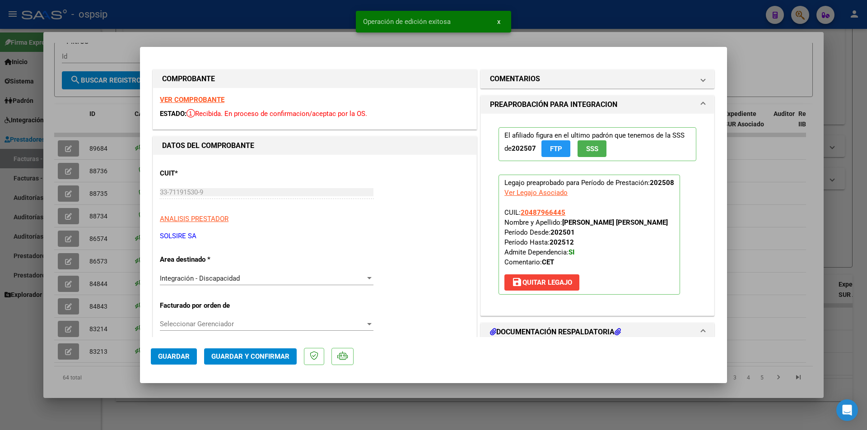
click at [186, 356] on span "Guardar" at bounding box center [174, 357] width 32 height 8
click at [255, 393] on div at bounding box center [433, 215] width 867 height 430
type input "$ 0,00"
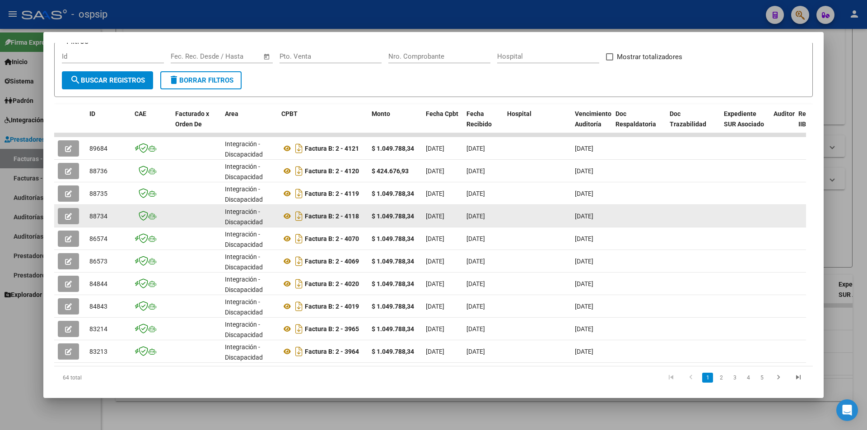
click at [73, 213] on button "button" at bounding box center [68, 216] width 21 height 16
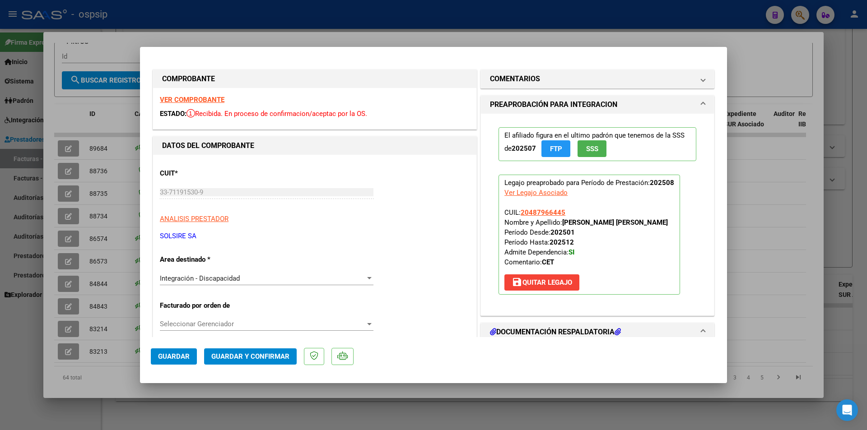
click at [232, 357] on span "Guardar y Confirmar" at bounding box center [250, 357] width 78 height 8
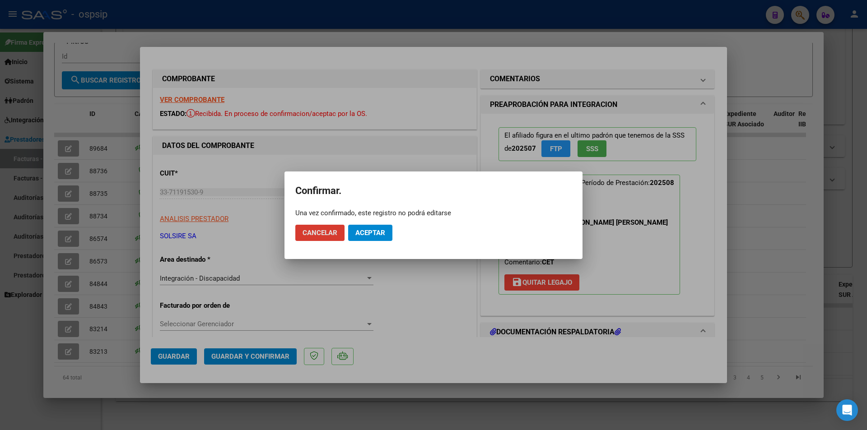
click at [376, 231] on span "Aceptar" at bounding box center [370, 233] width 30 height 8
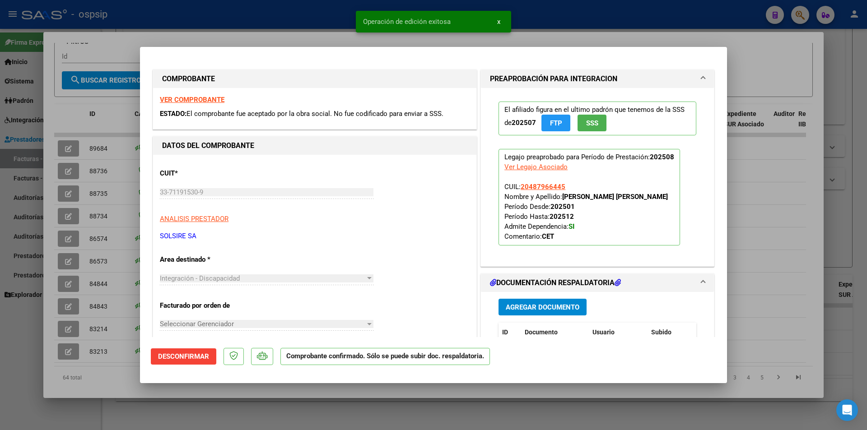
click at [266, 412] on div at bounding box center [433, 215] width 867 height 430
type input "$ 0,00"
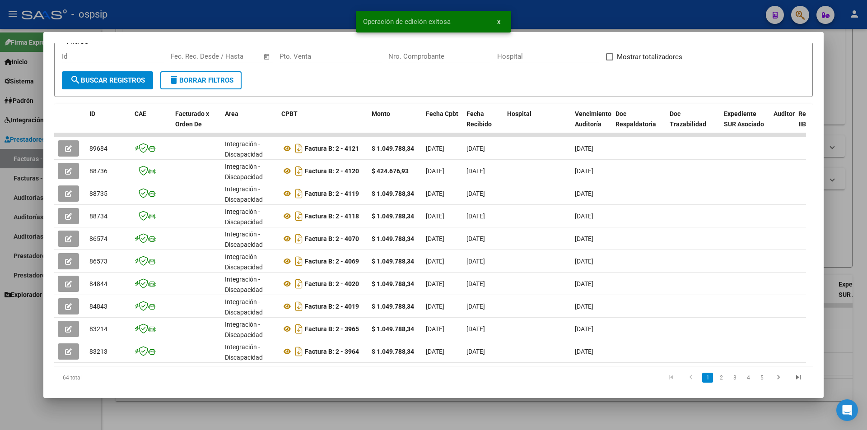
click at [266, 412] on div at bounding box center [433, 215] width 867 height 430
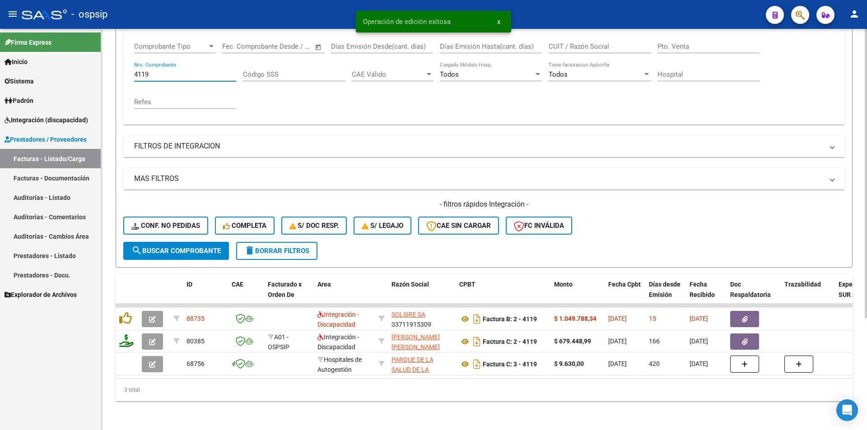
drag, startPoint x: 147, startPoint y: 67, endPoint x: 154, endPoint y: 67, distance: 6.3
click at [154, 70] on input "4119" at bounding box center [185, 74] width 102 height 8
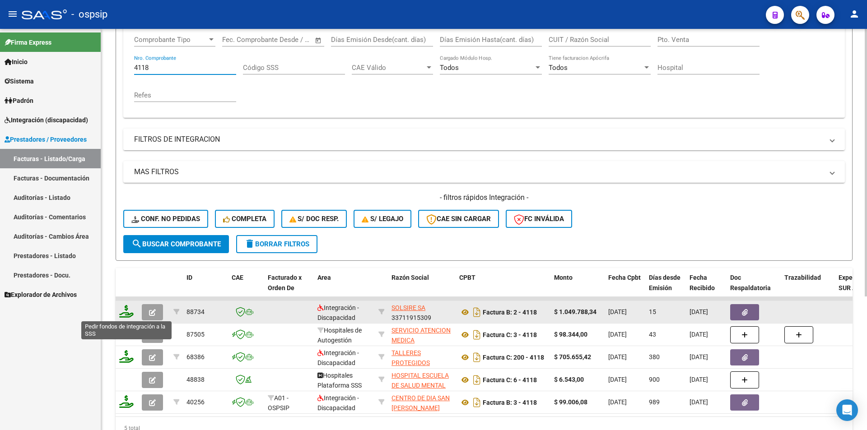
type input "4118"
click at [126, 314] on icon at bounding box center [126, 311] width 14 height 13
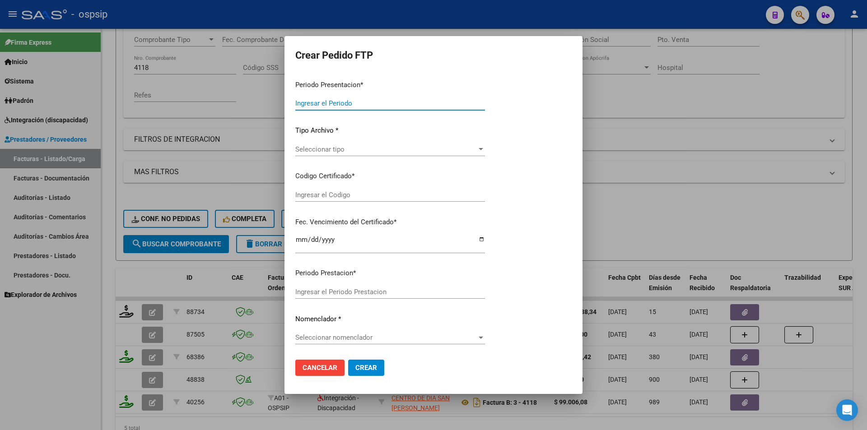
type input "202508"
type input "$ 1.049.788,34"
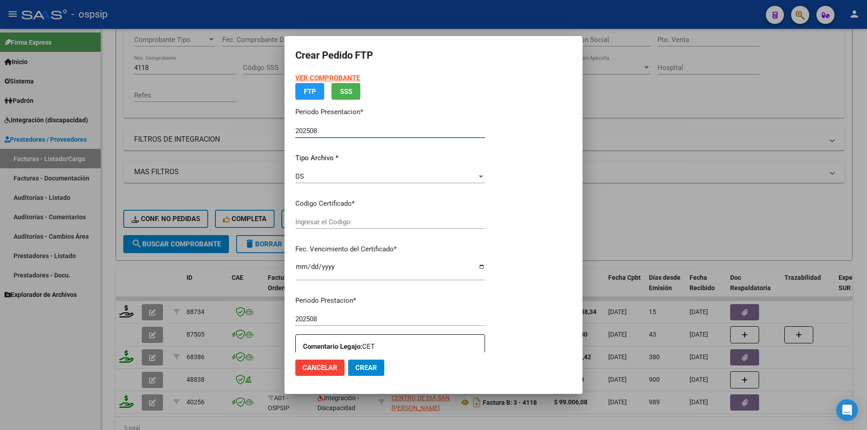
type input "105382695"
type input "[DATE]"
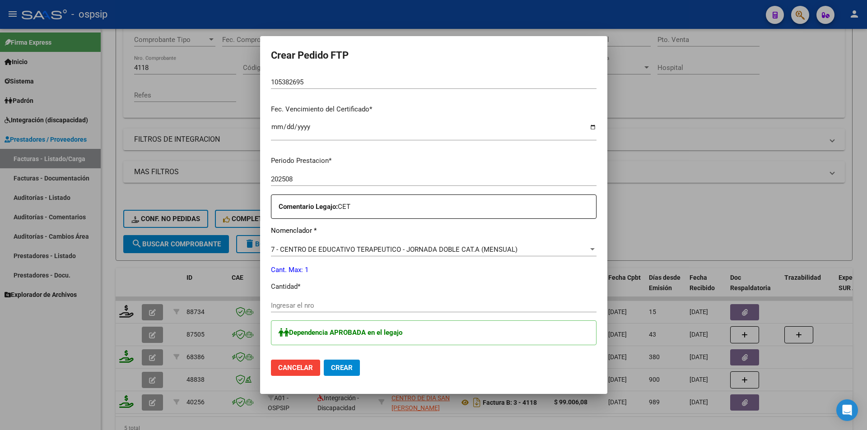
scroll to position [226, 0]
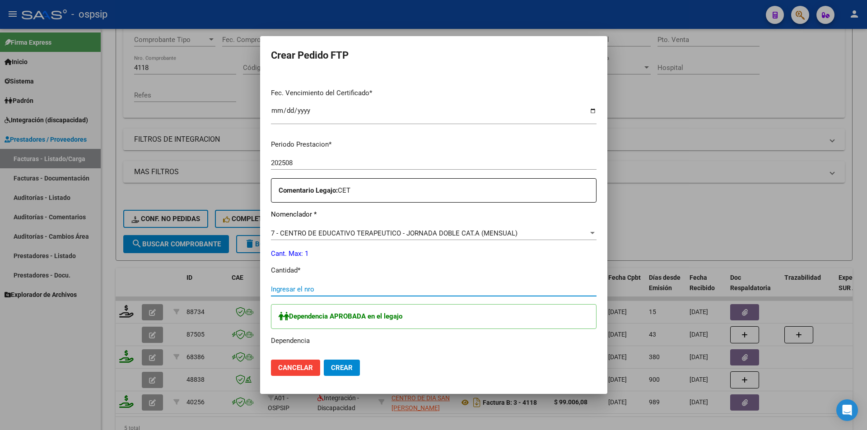
click at [289, 289] on input "Ingresar el nro" at bounding box center [434, 289] width 326 height 8
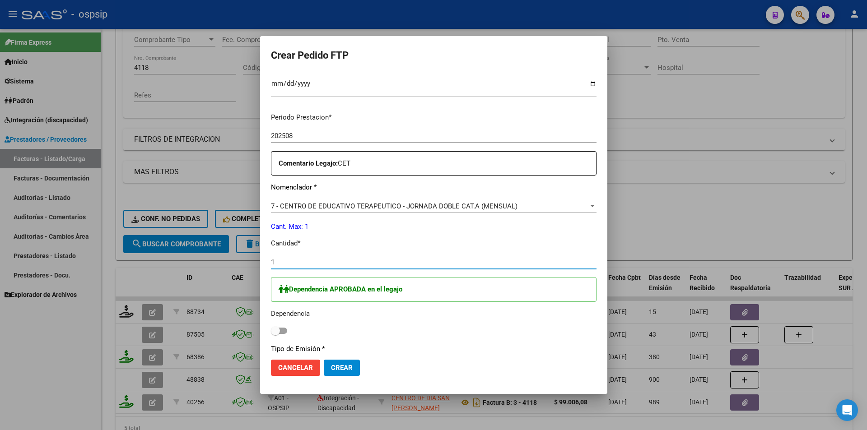
scroll to position [316, 0]
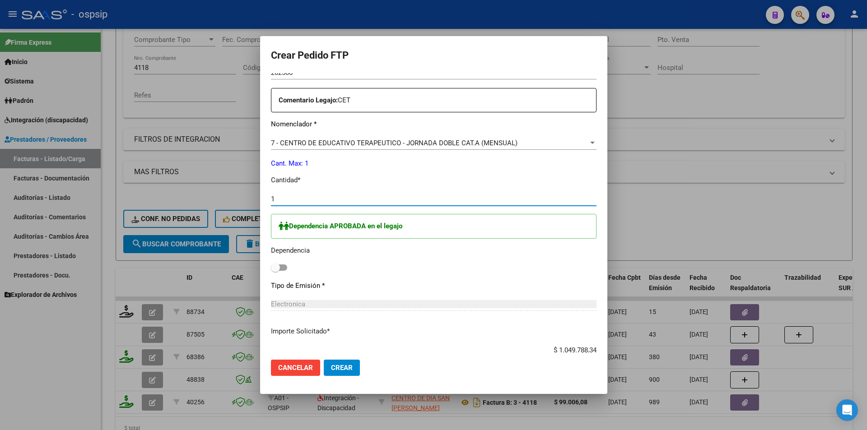
type input "1"
click at [277, 266] on span at bounding box center [279, 268] width 16 height 6
click at [276, 271] on input "checkbox" at bounding box center [275, 271] width 0 height 0
checkbox input "true"
click at [339, 367] on span "Crear" at bounding box center [342, 368] width 22 height 8
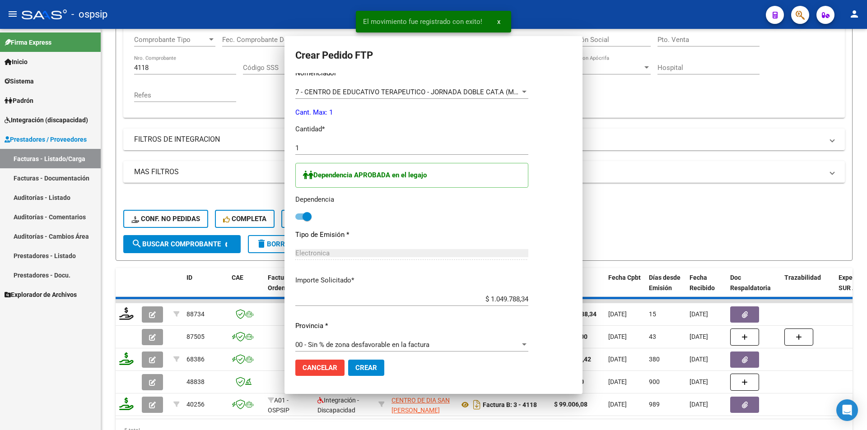
scroll to position [265, 0]
